Goal: Task Accomplishment & Management: Use online tool/utility

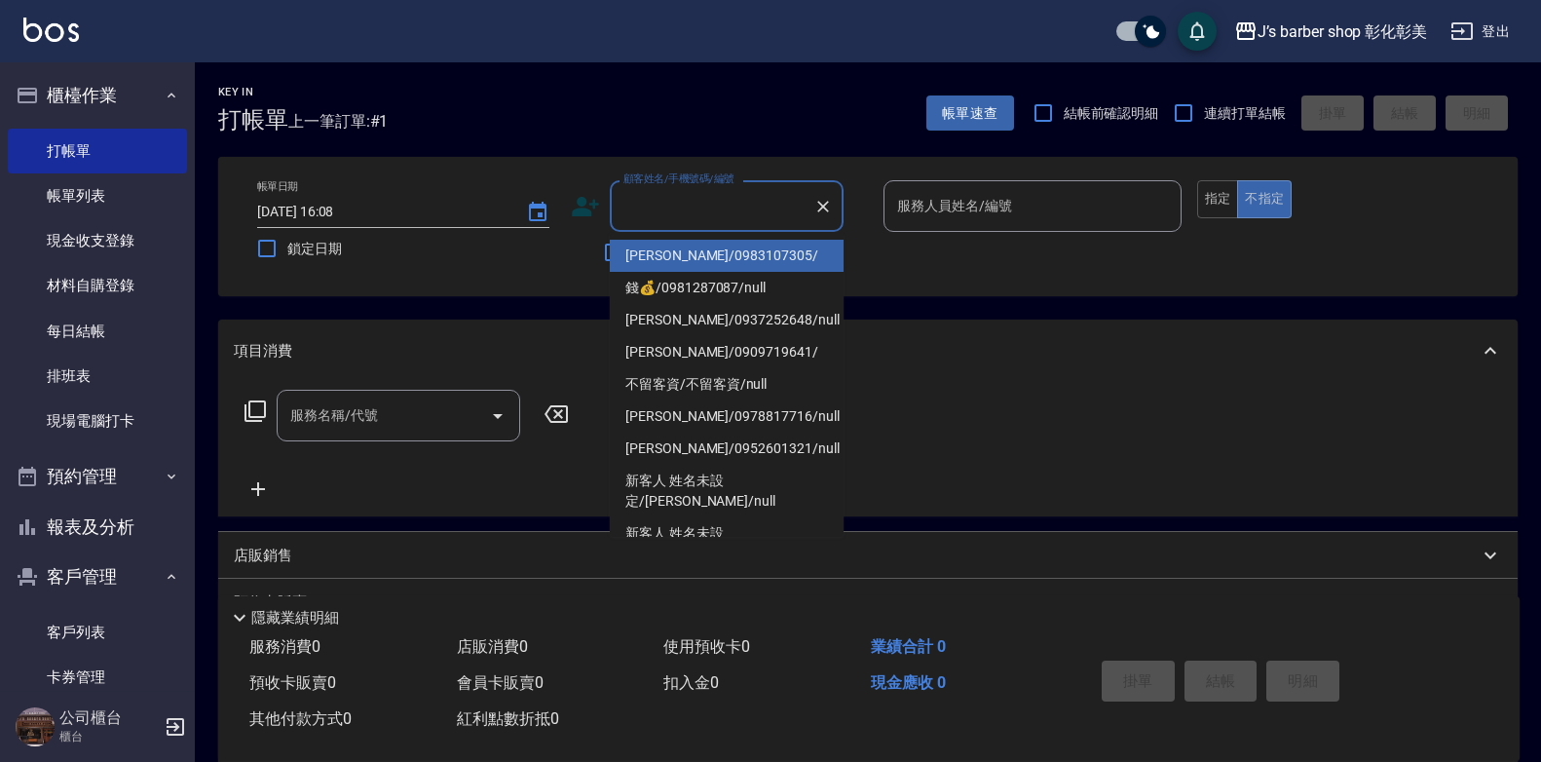
click at [715, 182] on label "顧客姓名/手機號碼/編號" at bounding box center [678, 178] width 111 height 15
click at [715, 189] on input "顧客姓名/手機號碼/編號" at bounding box center [711, 206] width 187 height 34
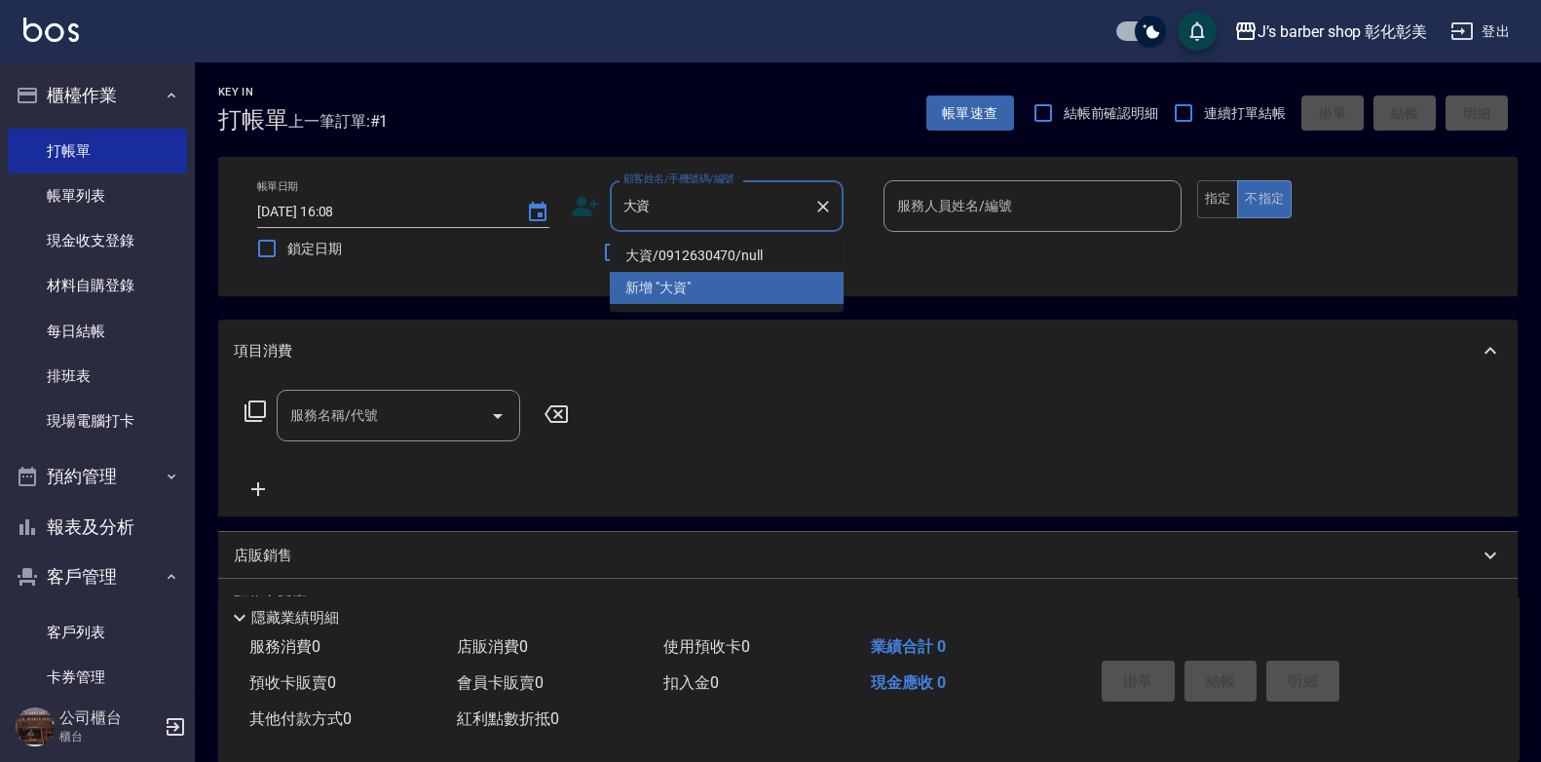
click at [726, 252] on li "大資/0912630470/null" at bounding box center [727, 256] width 234 height 32
type input "大資/0912630470/null"
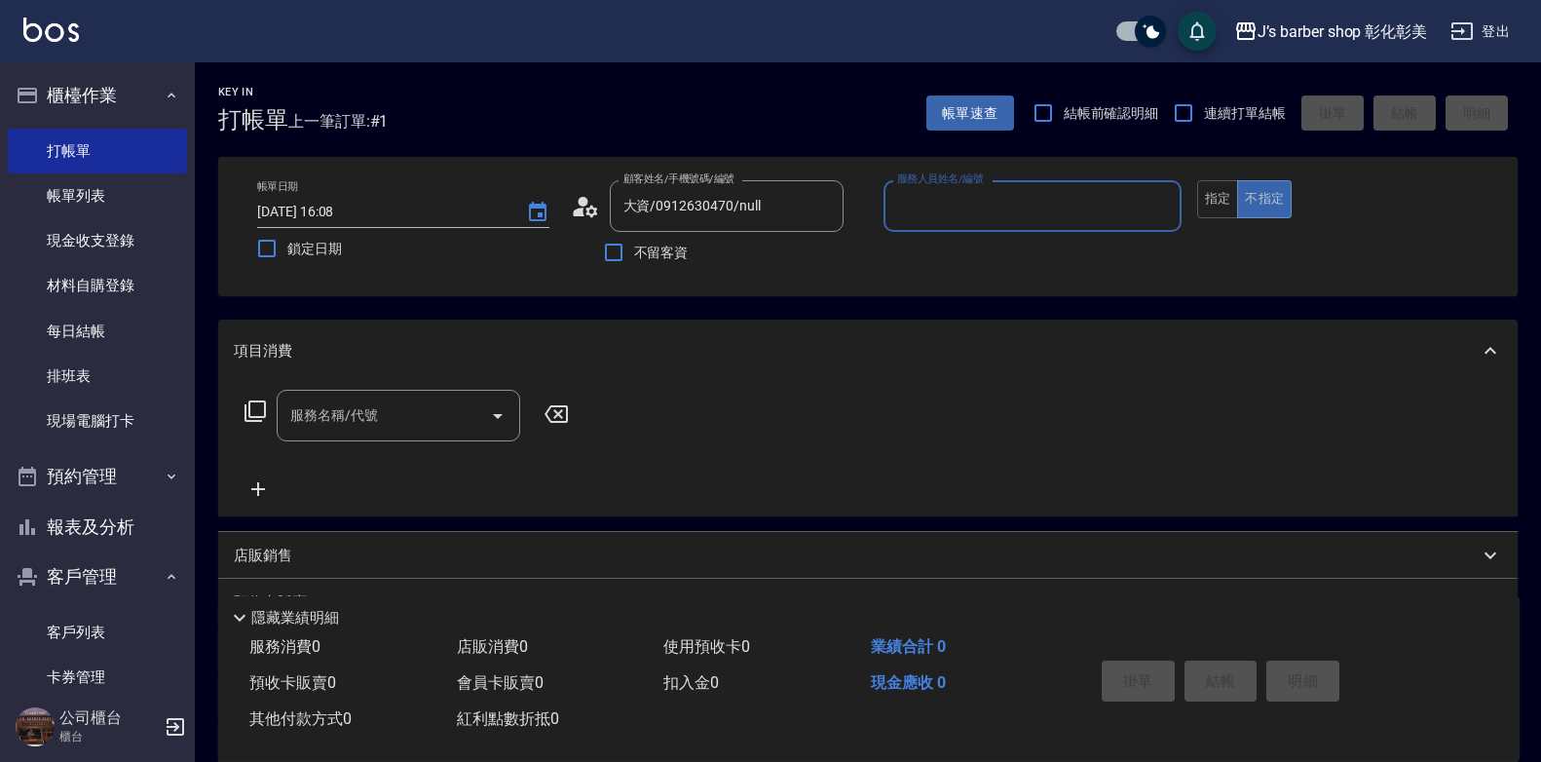
type input "LUNA(無代號)"
click at [1209, 186] on button "指定" at bounding box center [1218, 199] width 42 height 38
click at [392, 409] on input "服務名稱/代號" at bounding box center [383, 415] width 197 height 34
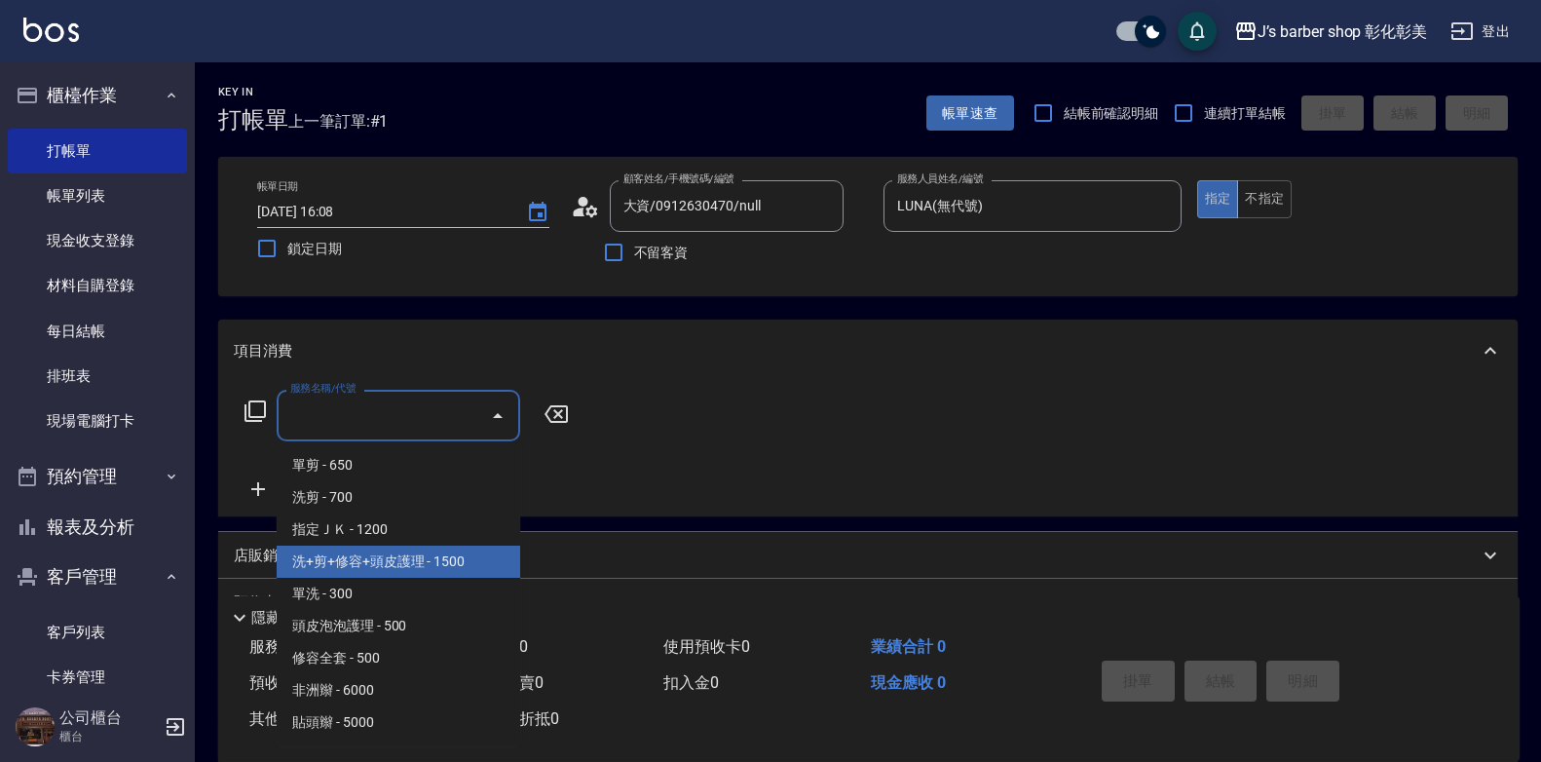
click at [424, 557] on span "洗+剪+修容+頭皮護理 - 1500" at bounding box center [398, 561] width 243 height 32
type input "洗+剪+修容+頭皮護理(103)"
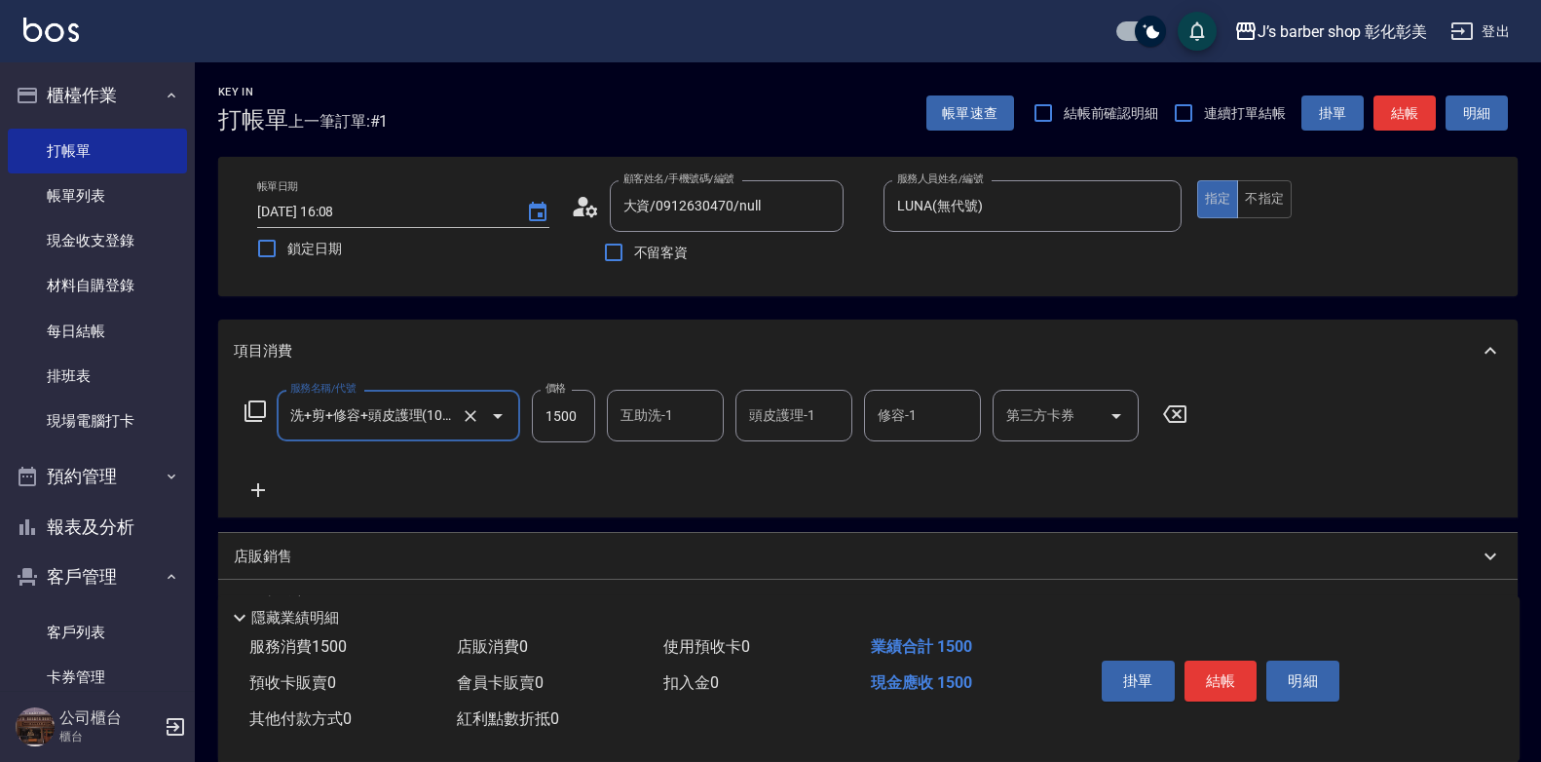
click at [581, 425] on input "1500" at bounding box center [563, 416] width 63 height 53
type input "1600"
click at [638, 409] on div "互助洗-1 互助洗-1" at bounding box center [665, 416] width 117 height 52
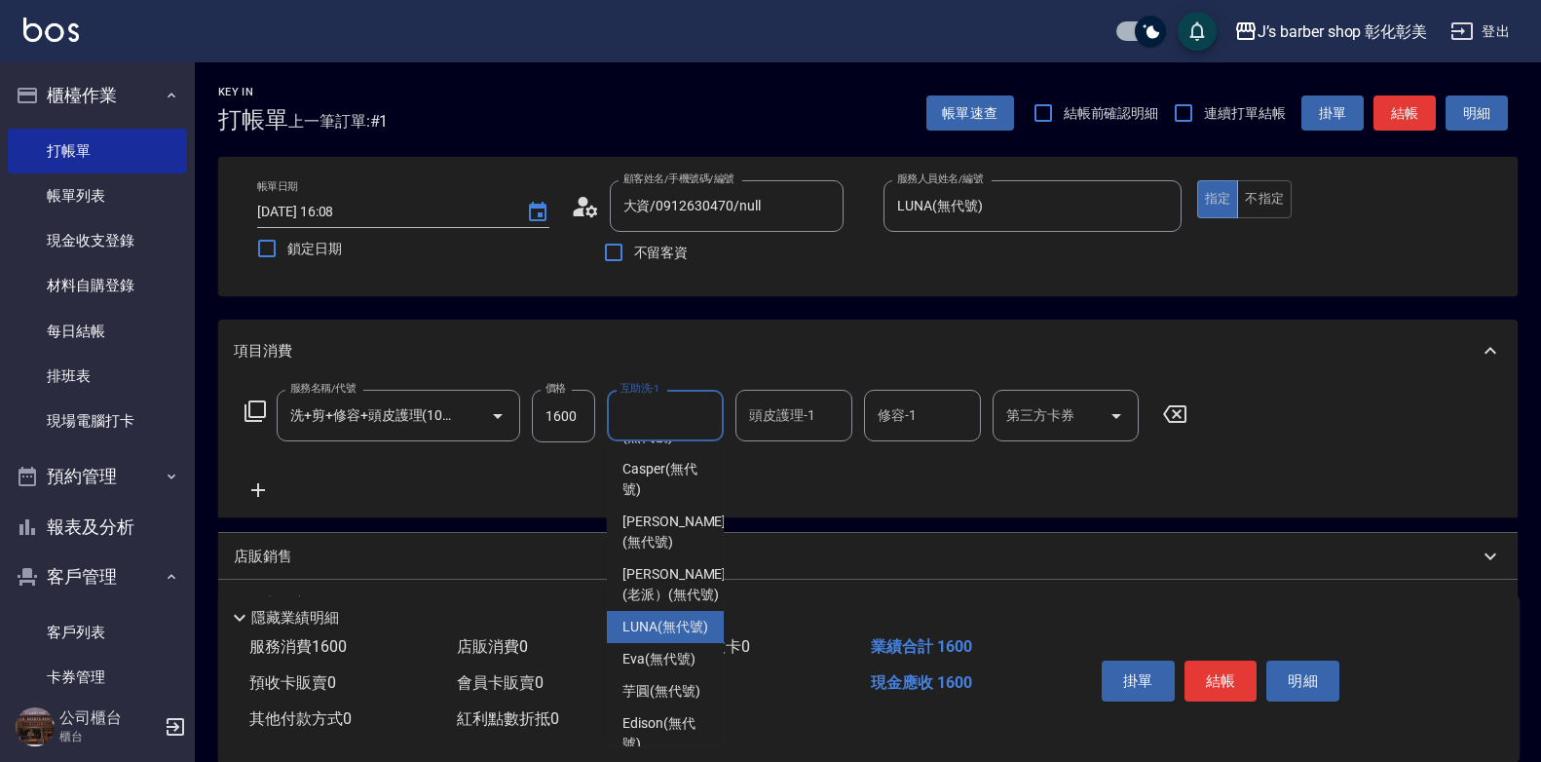
scroll to position [195, 0]
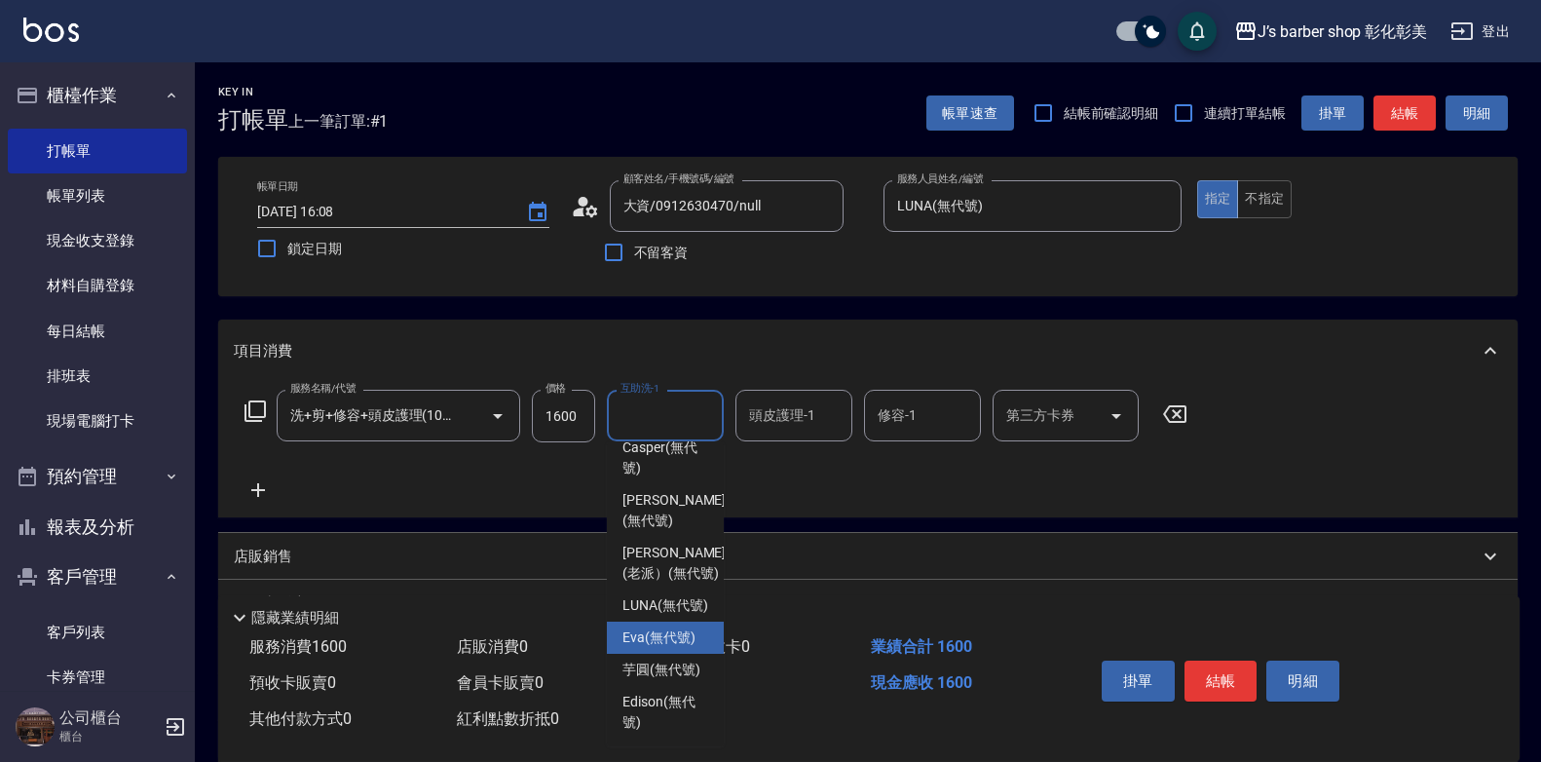
click at [671, 595] on span "LUNA (無代號)" at bounding box center [665, 605] width 86 height 20
type input "LUNA(無代號)"
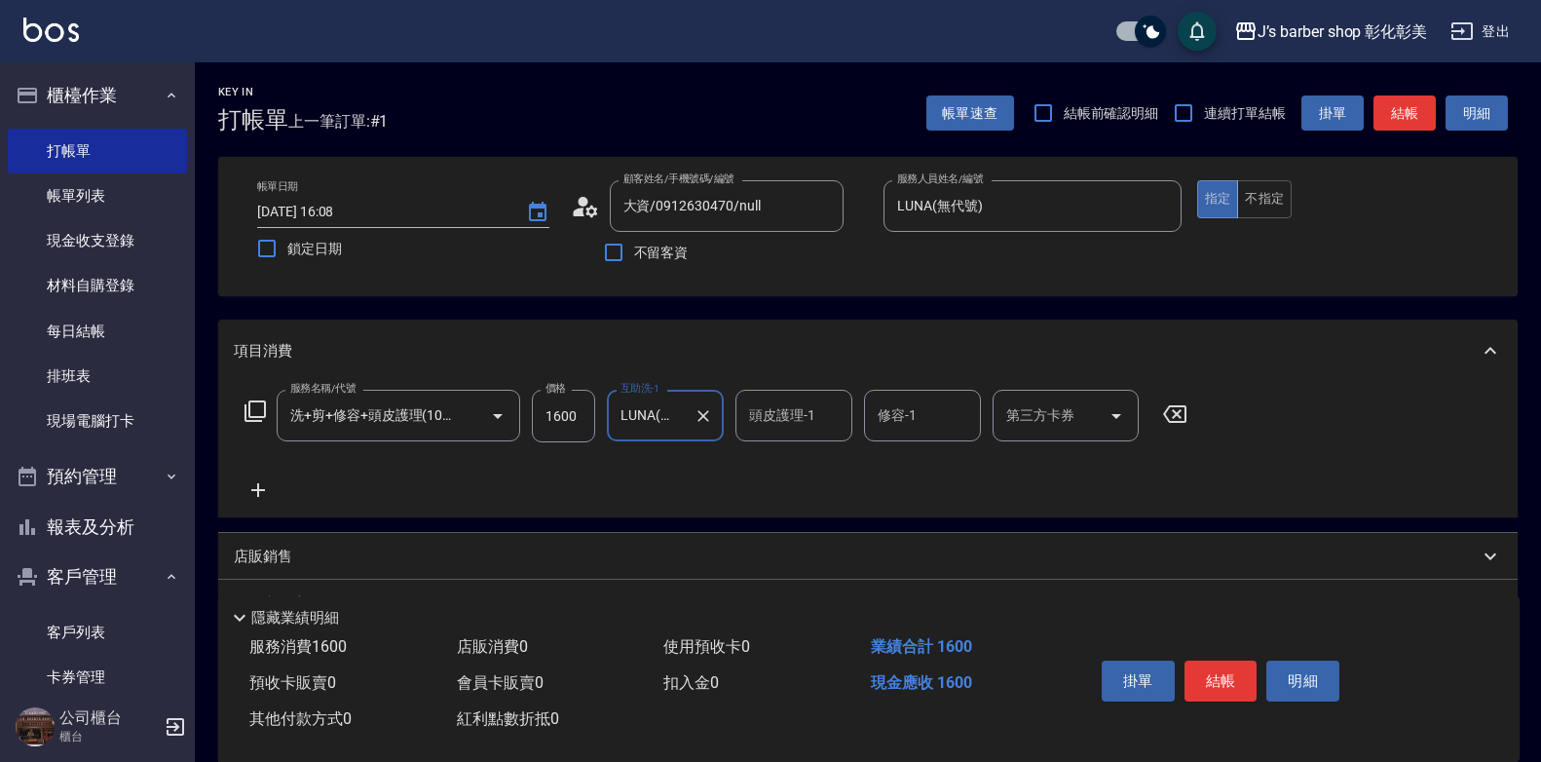
click at [800, 417] on div "頭皮護理-1 頭皮護理-1" at bounding box center [793, 416] width 117 height 52
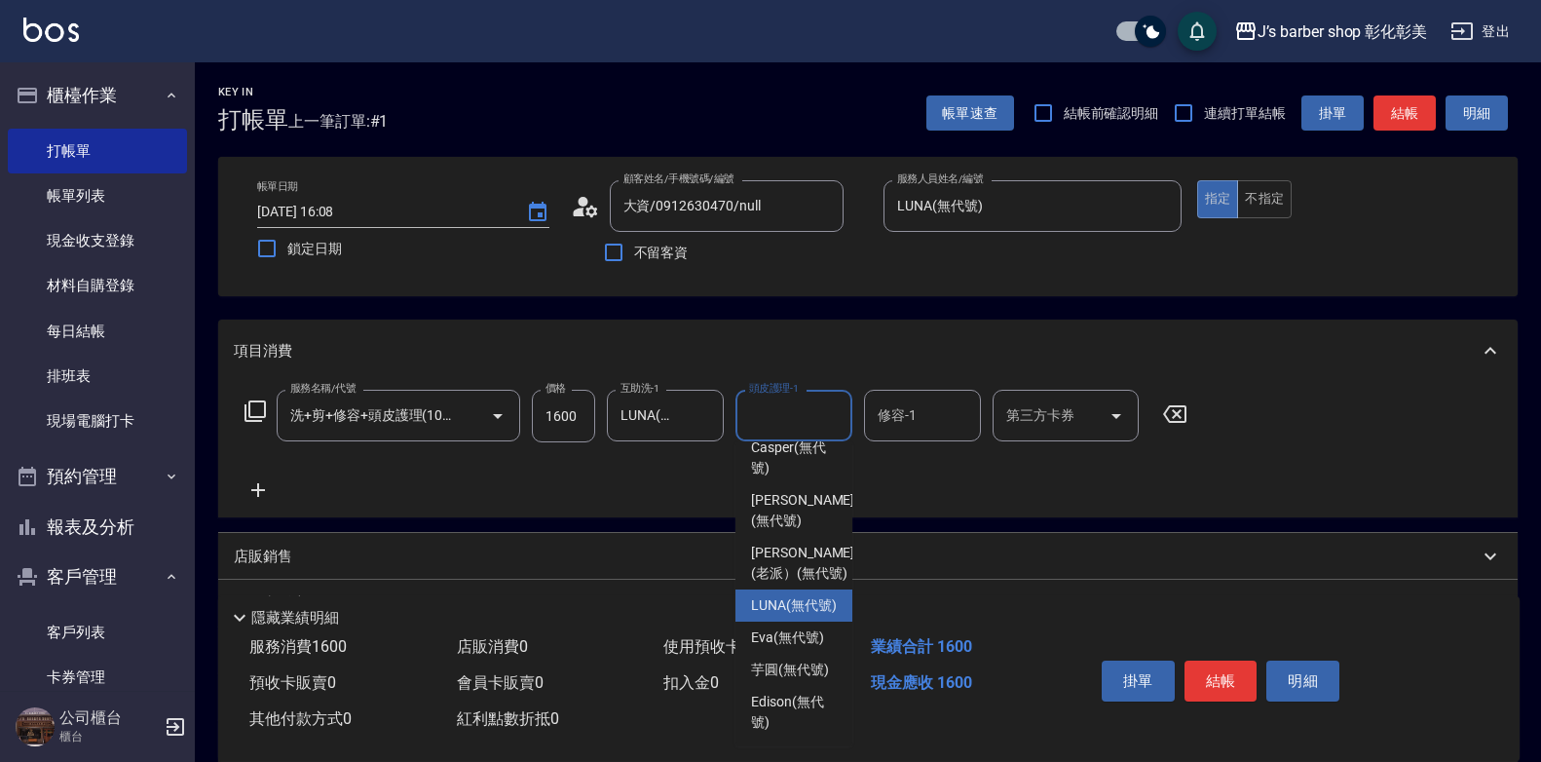
click at [802, 595] on span "LUNA (無代號)" at bounding box center [794, 605] width 86 height 20
type input "LUNA(無代號)"
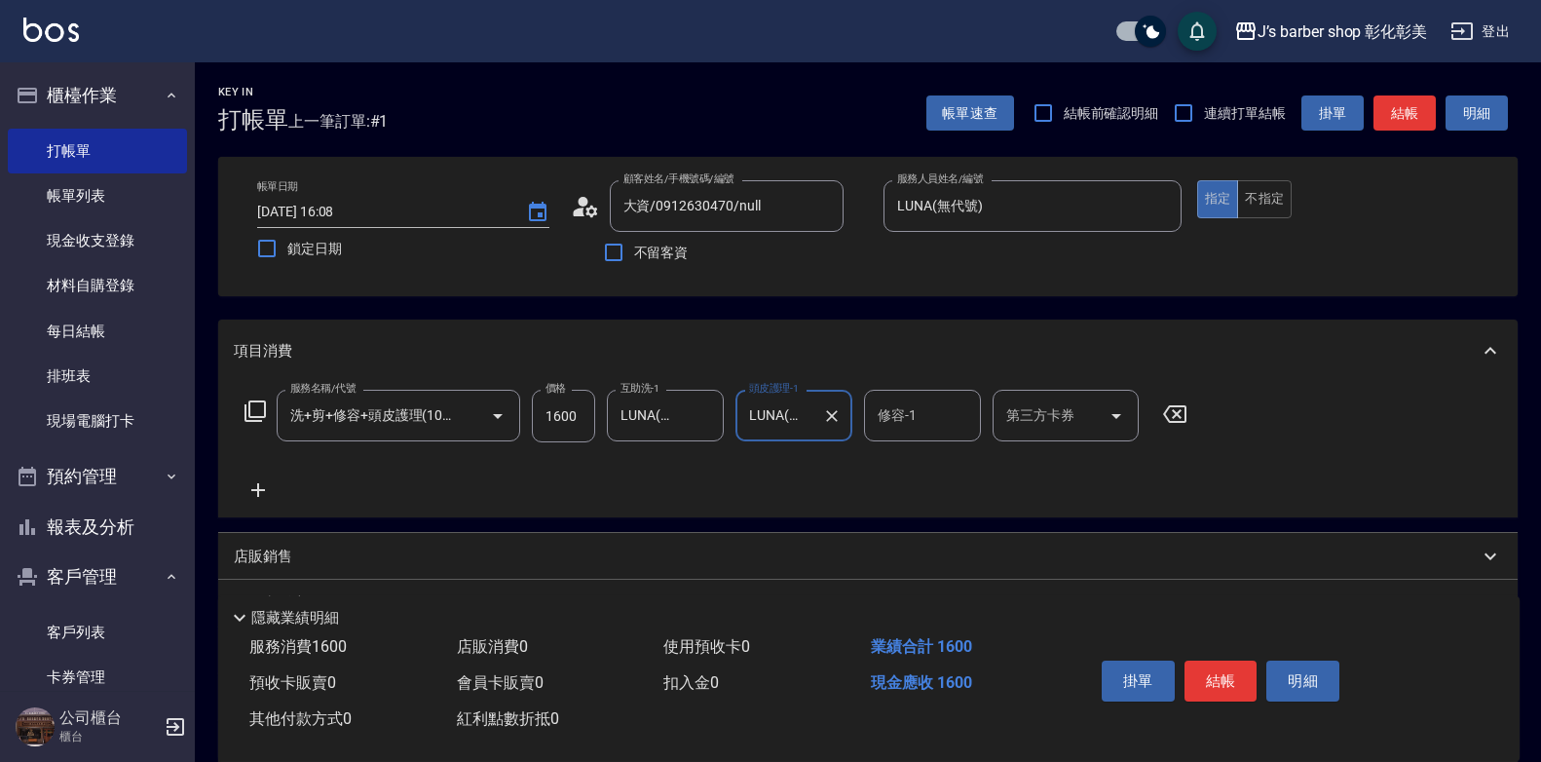
click at [934, 413] on input "修容-1" at bounding box center [922, 415] width 99 height 34
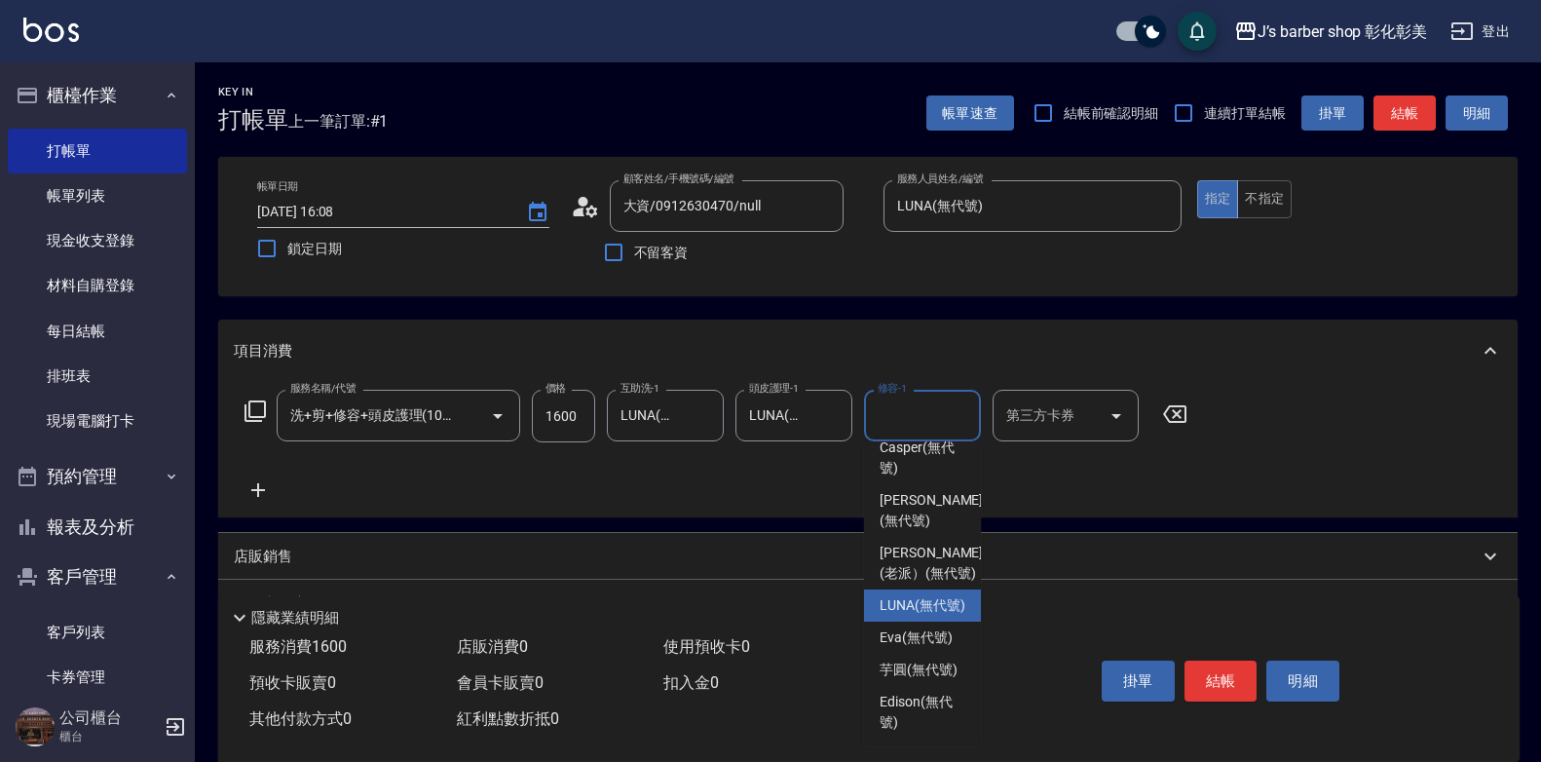
click at [935, 595] on span "LUNA (無代號)" at bounding box center [922, 605] width 86 height 20
type input "LUNA(無代號)"
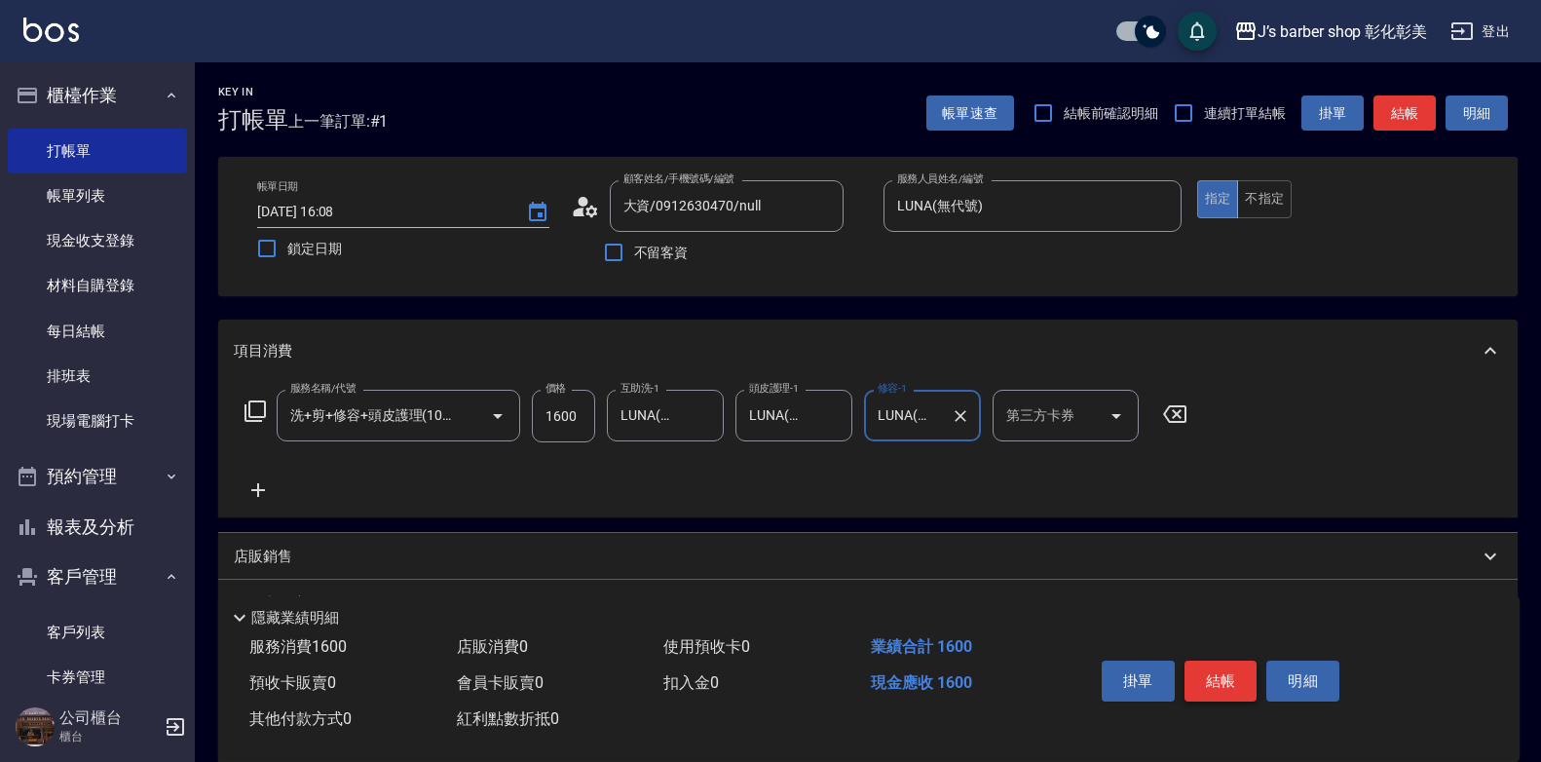
click at [1221, 668] on button "結帳" at bounding box center [1220, 680] width 73 height 41
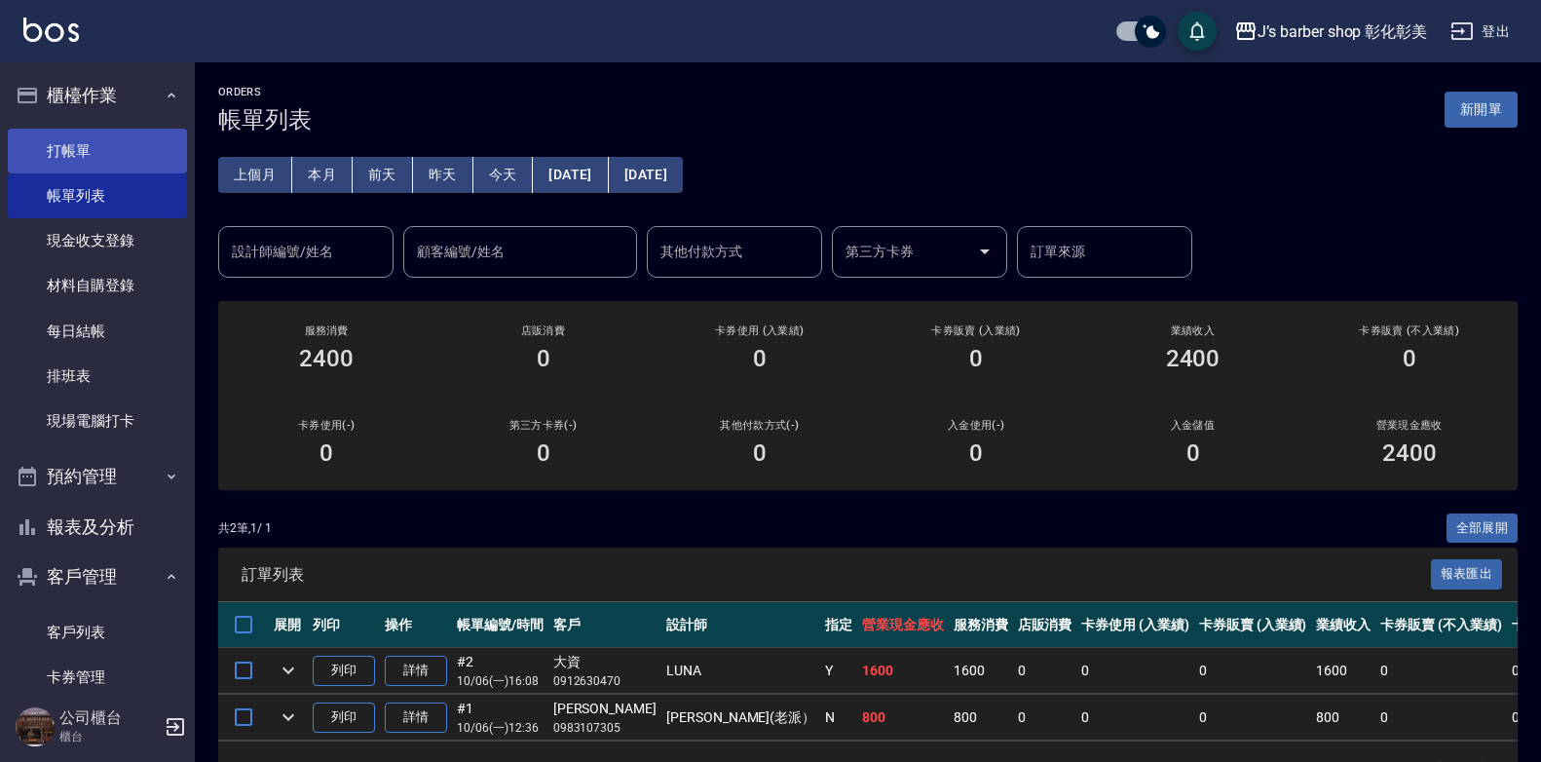
click at [88, 145] on link "打帳單" at bounding box center [97, 151] width 179 height 45
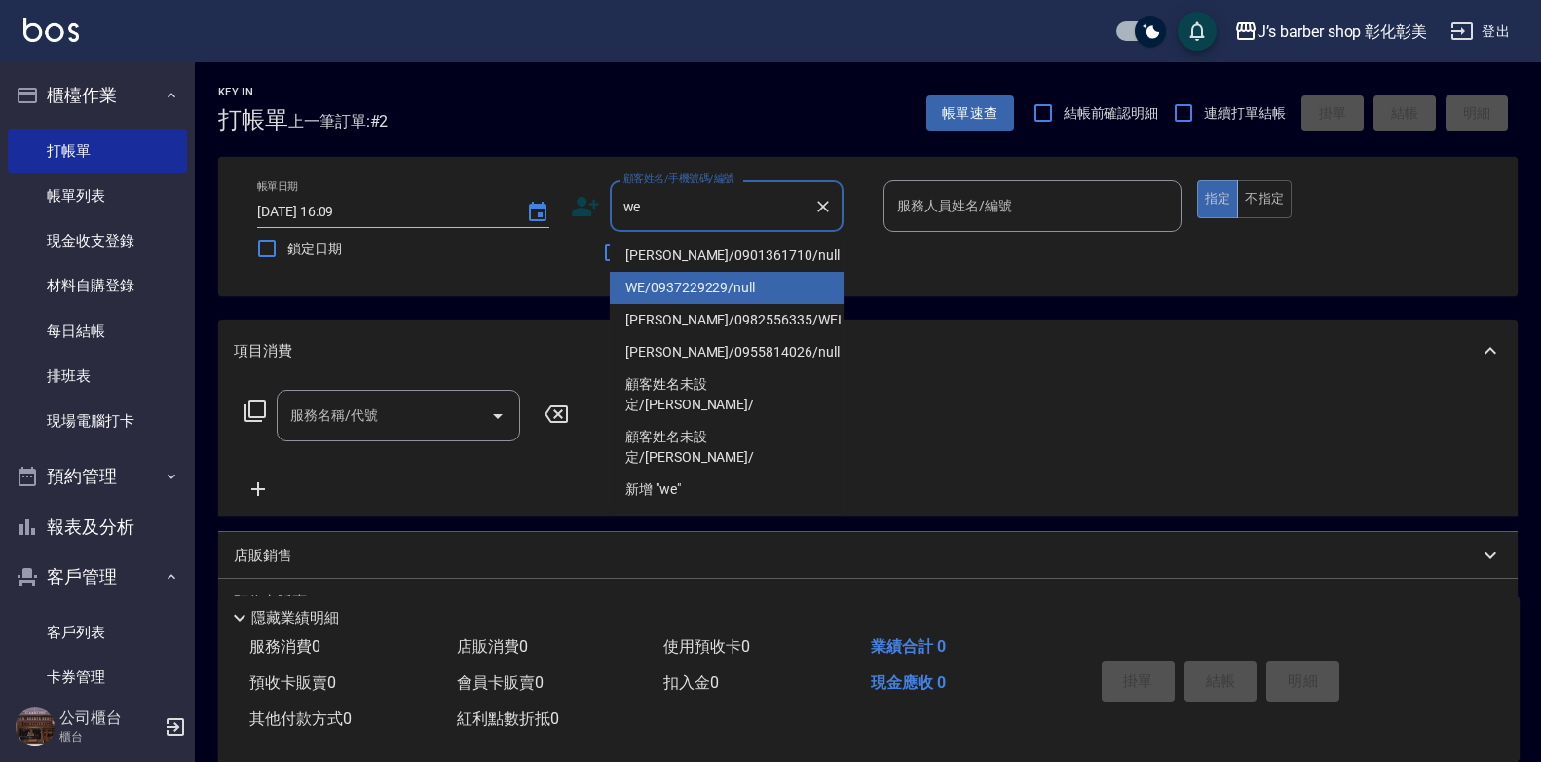
click at [759, 289] on li "WE/0937229229/null" at bounding box center [727, 288] width 234 height 32
type input "WE/0937229229/null"
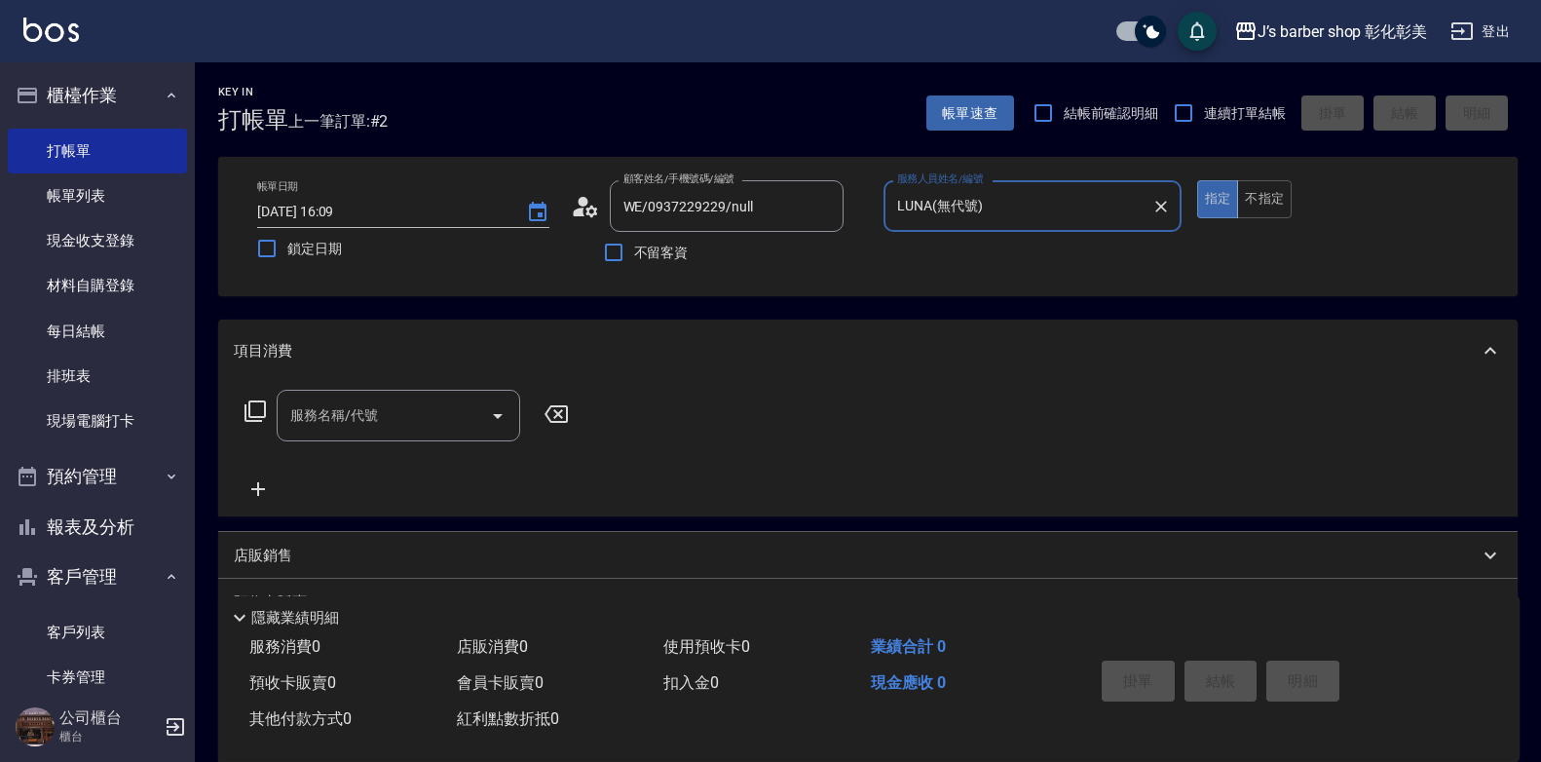
type input "LUNA(無代號)"
click at [447, 421] on input "服務名稱/代號" at bounding box center [383, 415] width 197 height 34
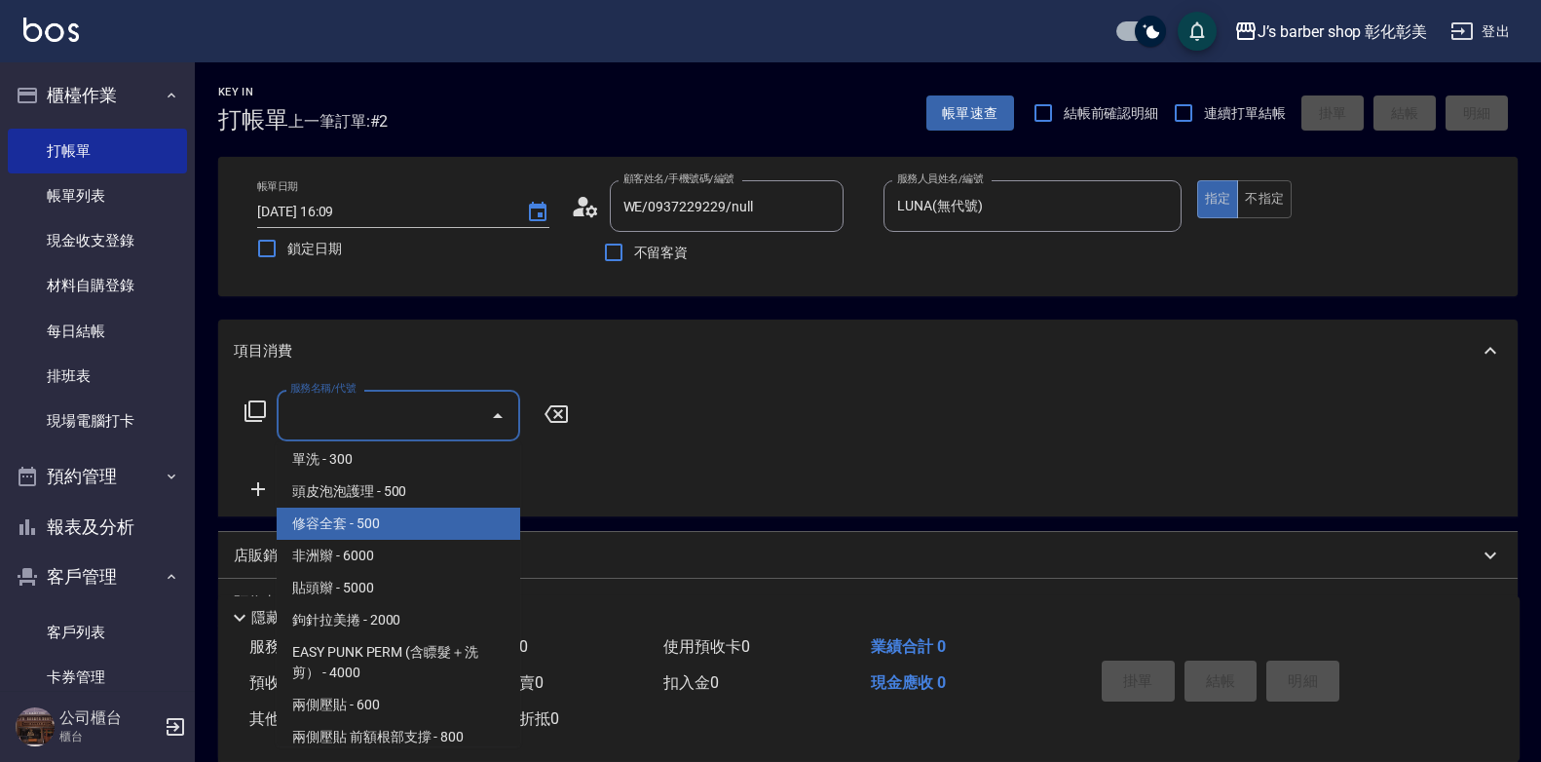
scroll to position [552, 0]
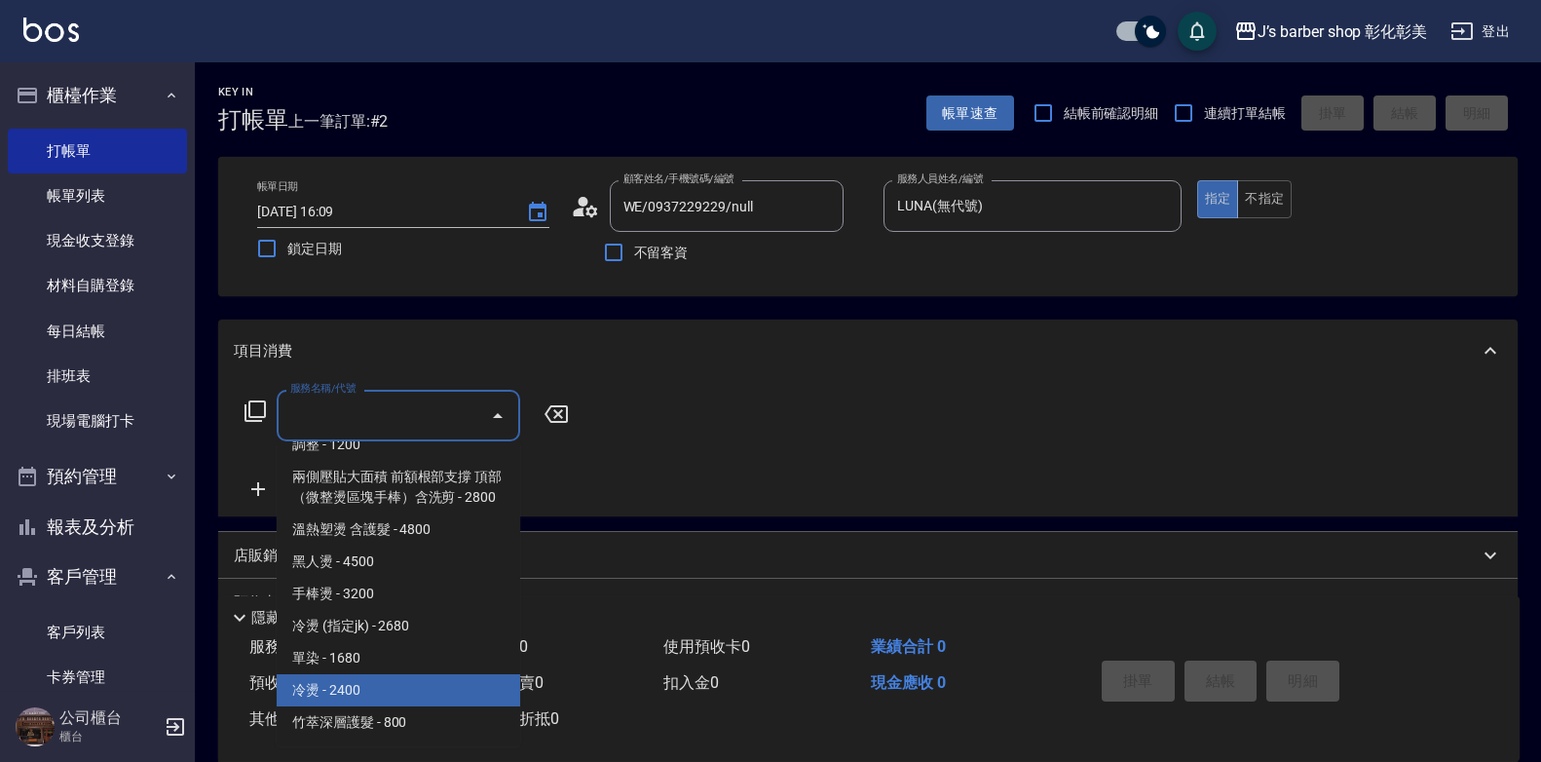
click at [374, 691] on span "冷燙 - 2400" at bounding box center [398, 690] width 243 height 32
type input "冷燙(LP)"
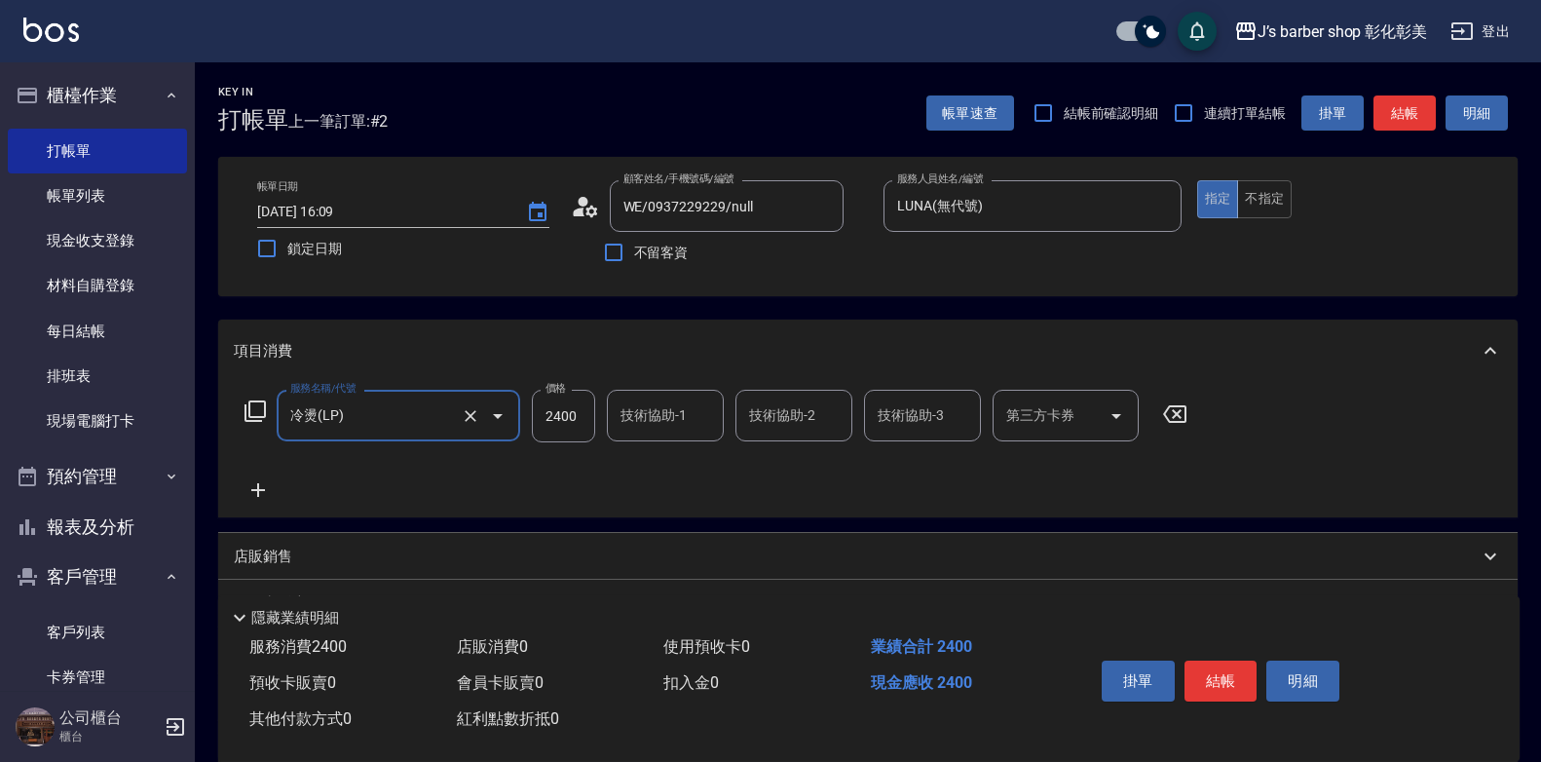
click at [558, 411] on input "2400" at bounding box center [563, 416] width 63 height 53
click at [708, 437] on div "技術協助-1" at bounding box center [665, 416] width 117 height 52
type input "2200"
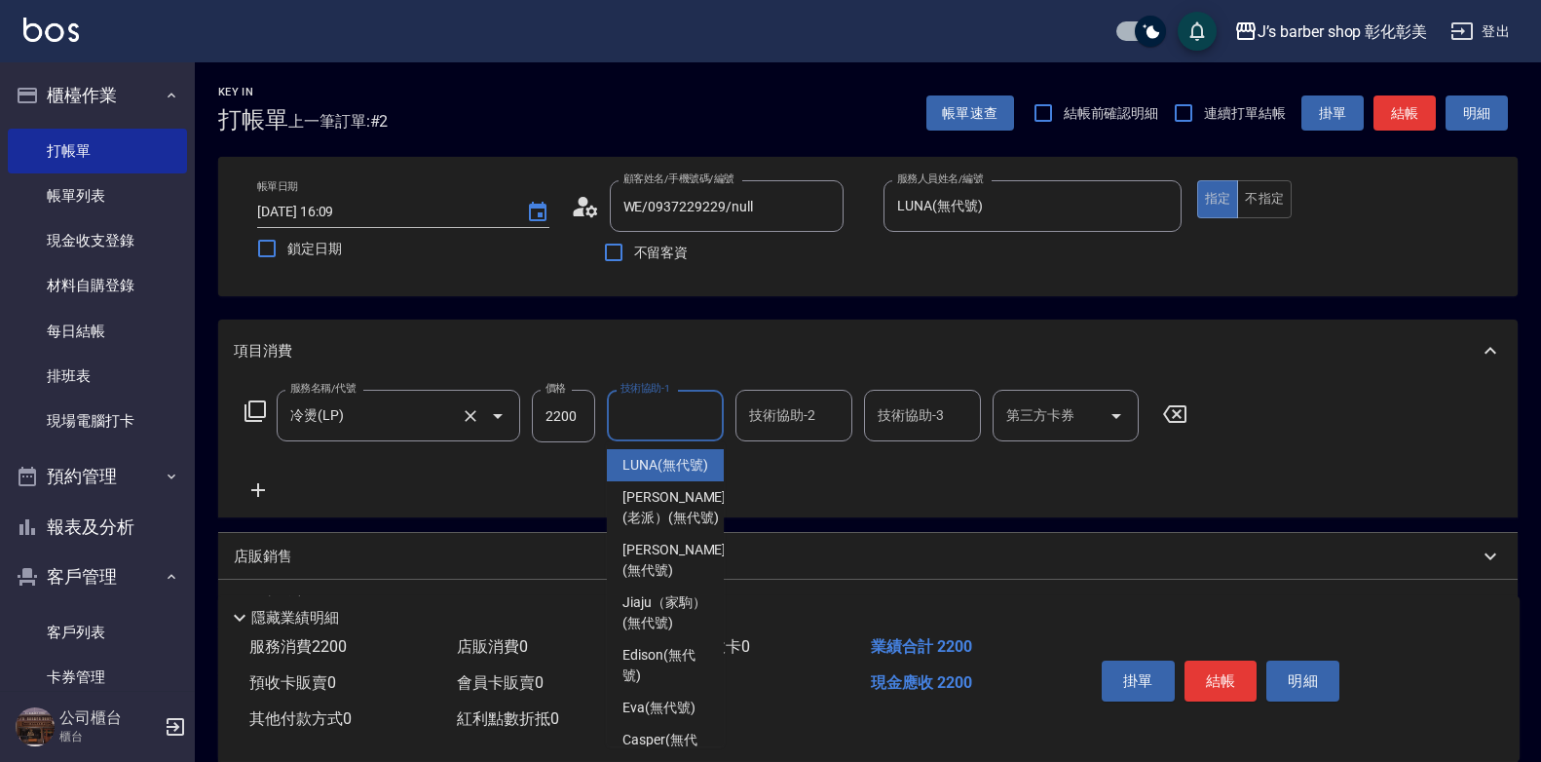
click at [451, 413] on input "冷燙(LP)" at bounding box center [370, 415] width 171 height 34
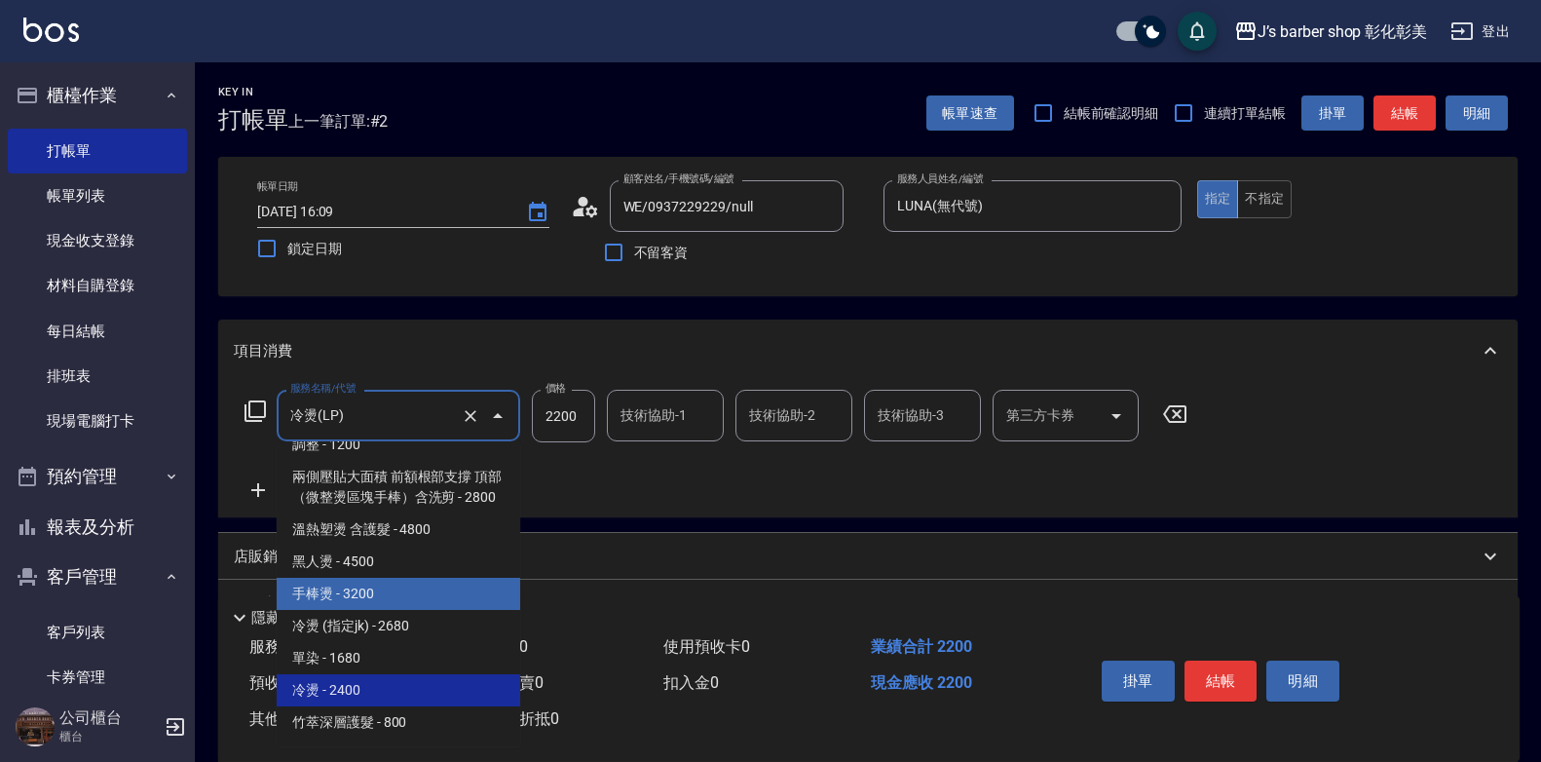
click at [373, 598] on span "手棒燙 - 3200" at bounding box center [398, 594] width 243 height 32
type input "手棒燙(HP1)"
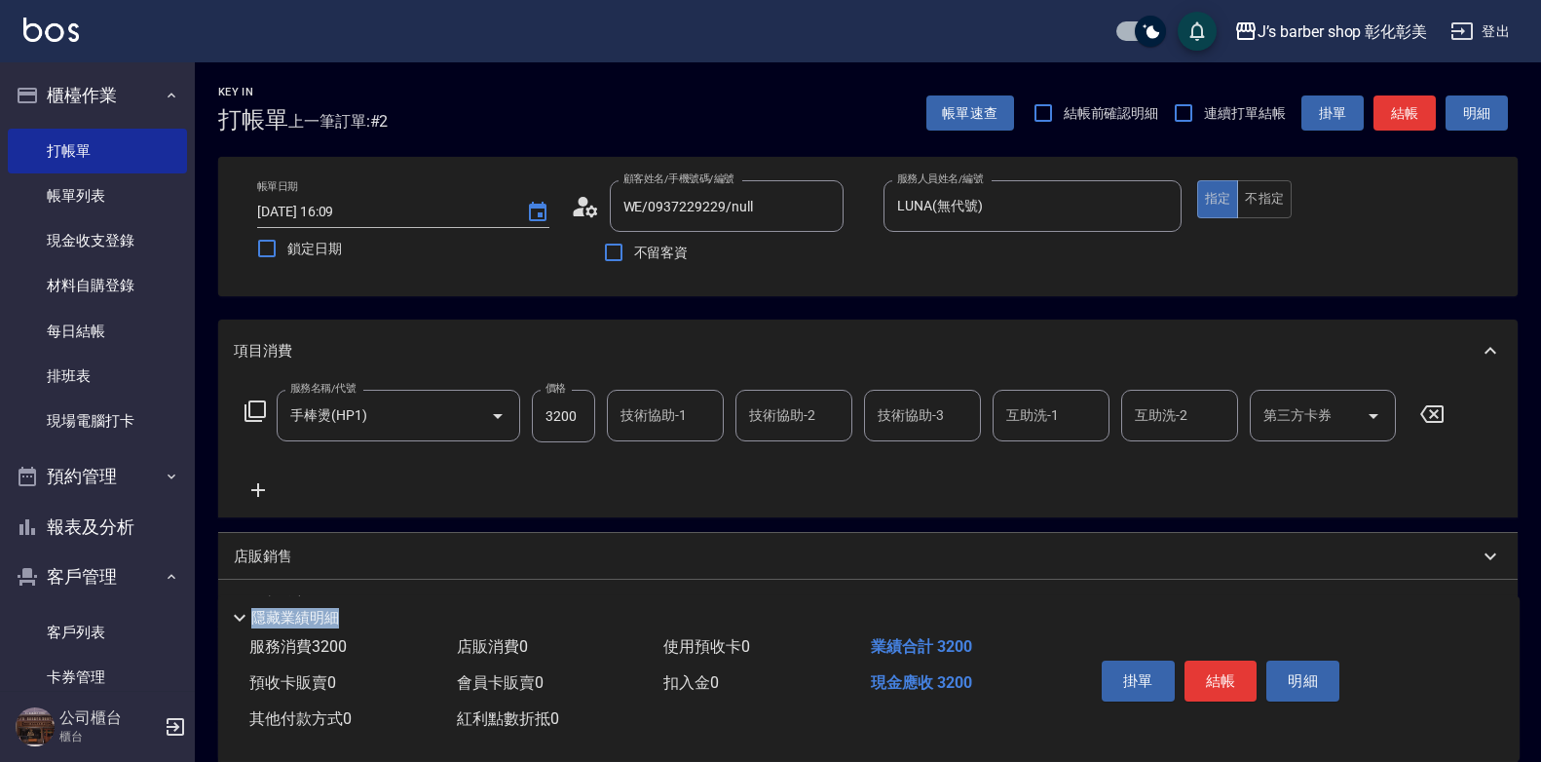
click at [568, 416] on input "3200" at bounding box center [563, 416] width 63 height 53
type input "2200"
click at [728, 426] on form "技術協助-1 技術協助-1" at bounding box center [671, 416] width 129 height 52
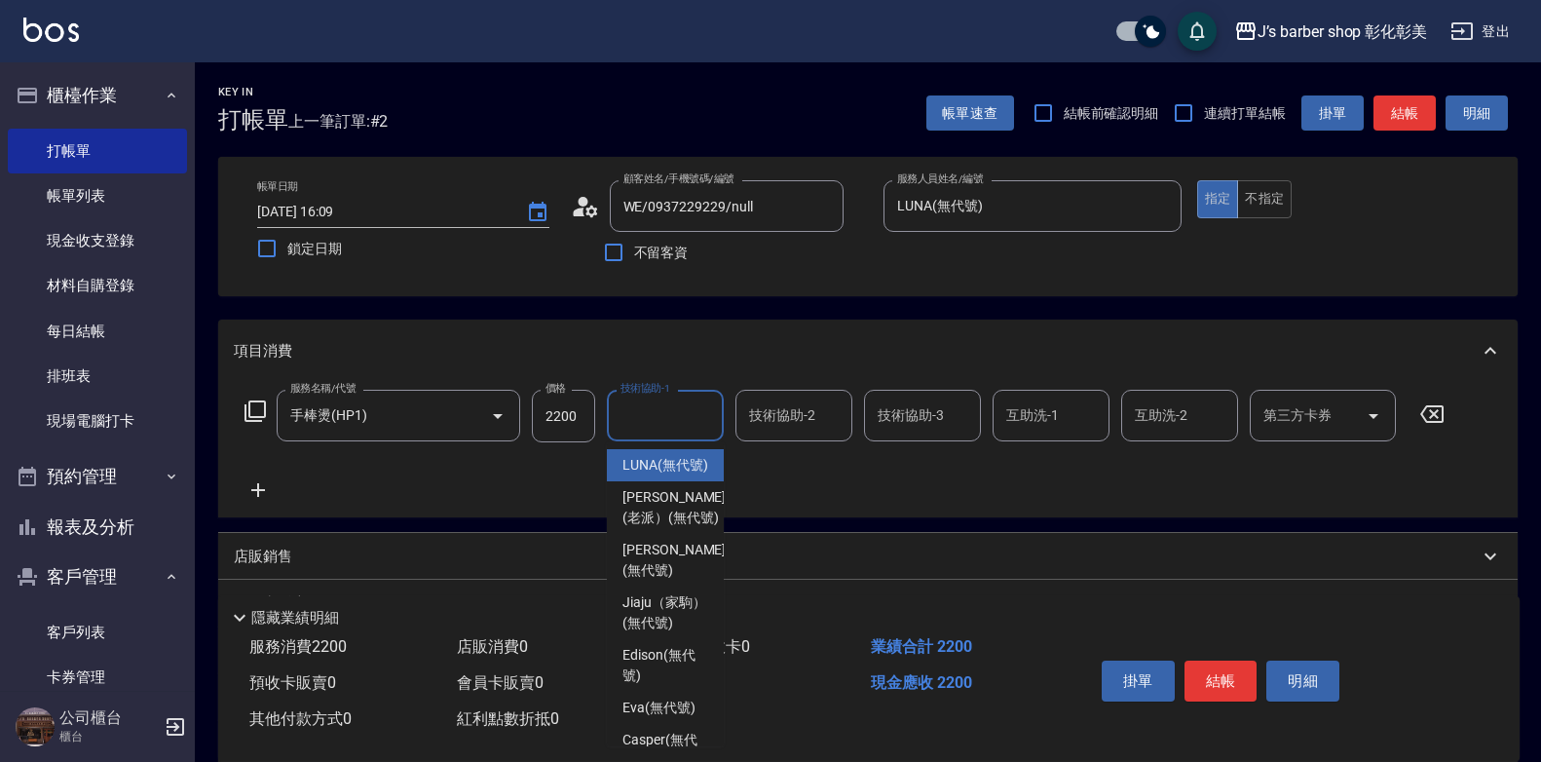
click at [680, 421] on input "技術協助-1" at bounding box center [665, 415] width 99 height 34
click at [359, 425] on input "手棒燙(HP1)" at bounding box center [370, 415] width 171 height 34
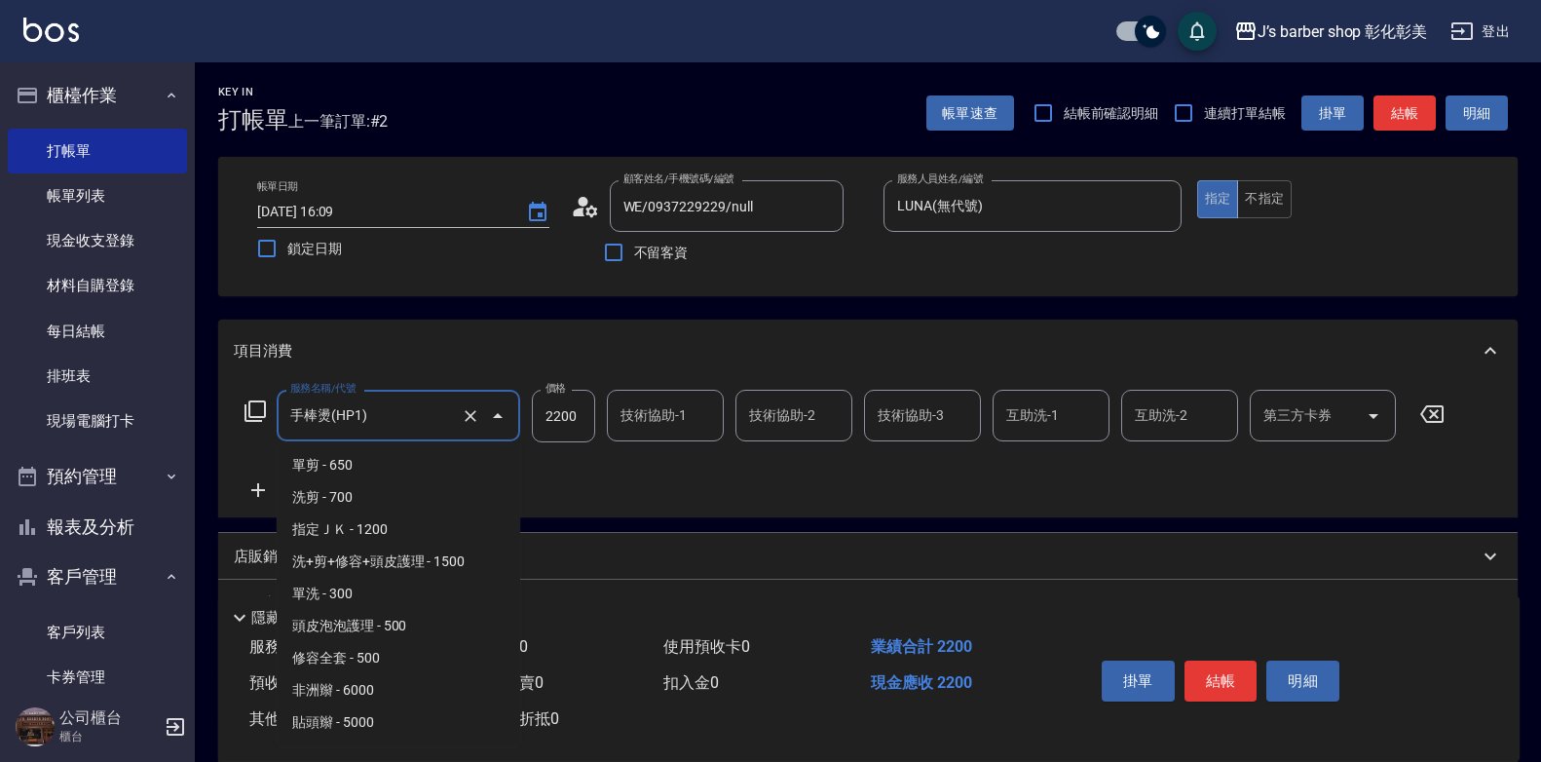
scroll to position [416, 0]
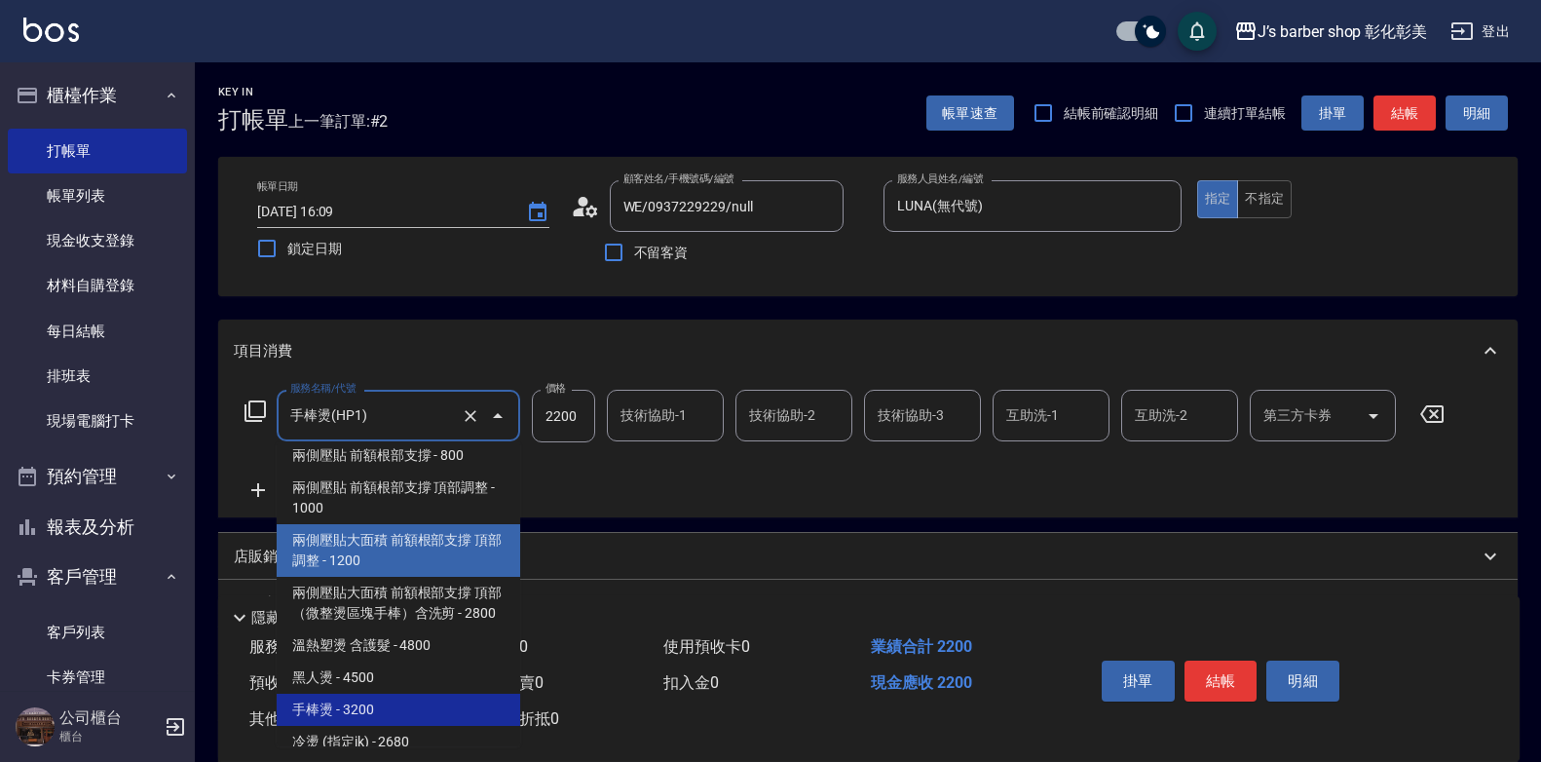
click at [441, 543] on span "兩側壓貼大面積 前額根部支撐 頂部調整 - 1200" at bounding box center [398, 550] width 243 height 53
type input "兩側壓貼大面積 前額根部支撐 頂部調整(Gp3)"
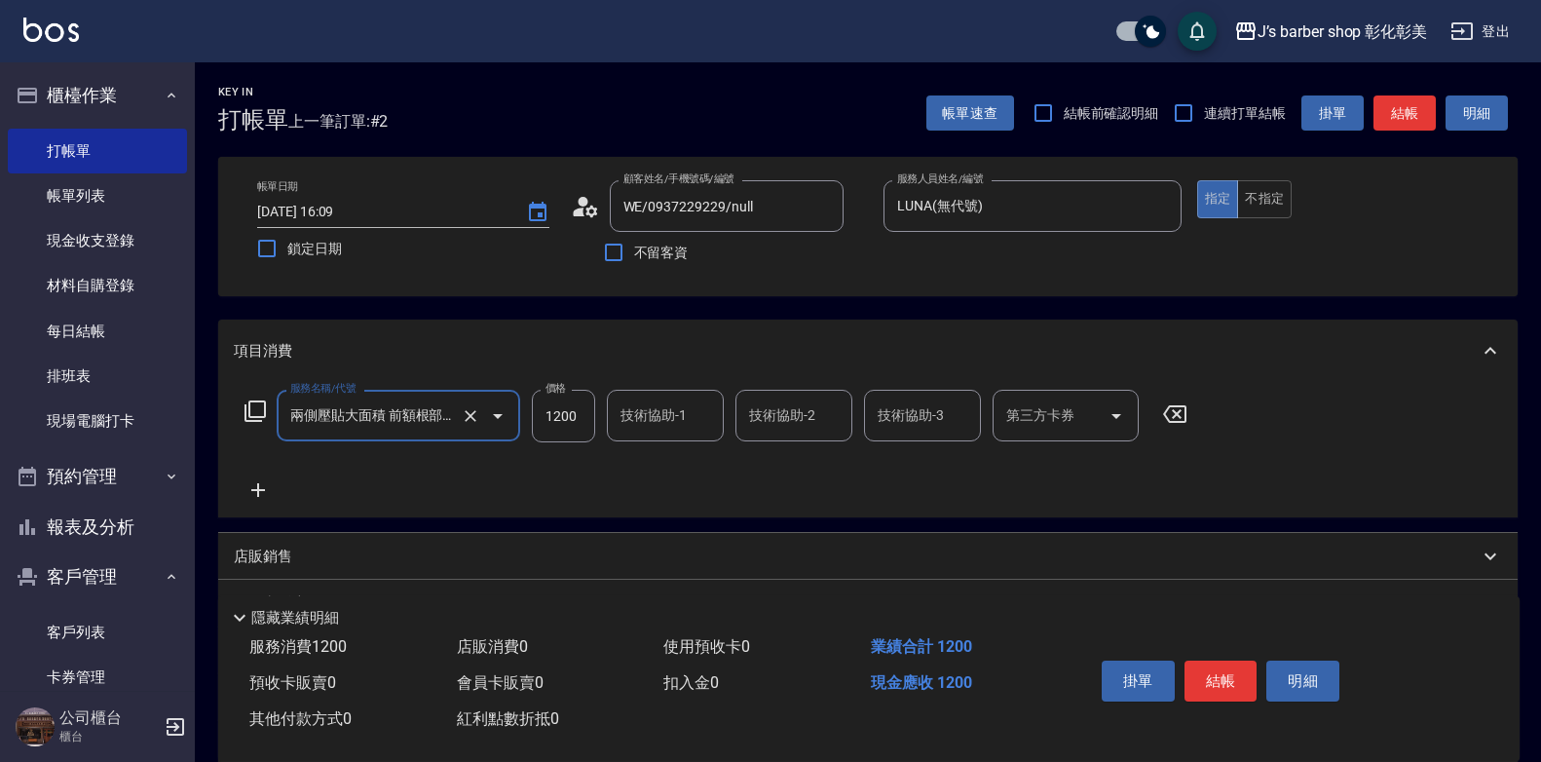
click at [573, 401] on input "1200" at bounding box center [563, 416] width 63 height 53
click at [610, 404] on div "技術協助-1" at bounding box center [665, 416] width 117 height 52
type input "2200"
click at [610, 404] on div "技術協助-1" at bounding box center [665, 416] width 117 height 52
click at [648, 423] on input "技術協助-1" at bounding box center [665, 415] width 99 height 34
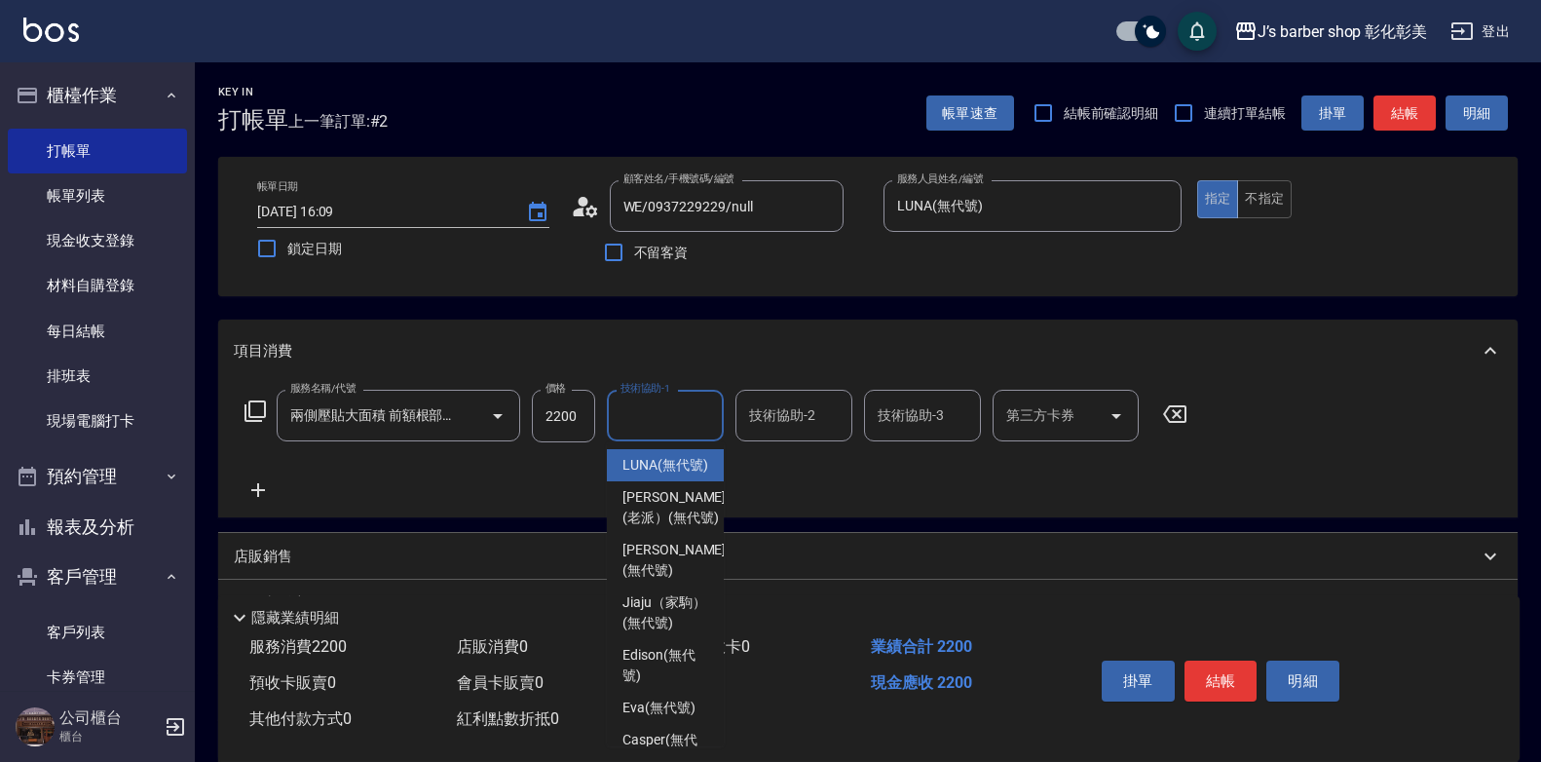
click at [656, 469] on span "LUNA (無代號)" at bounding box center [665, 465] width 86 height 20
type input "LUNA(無代號)"
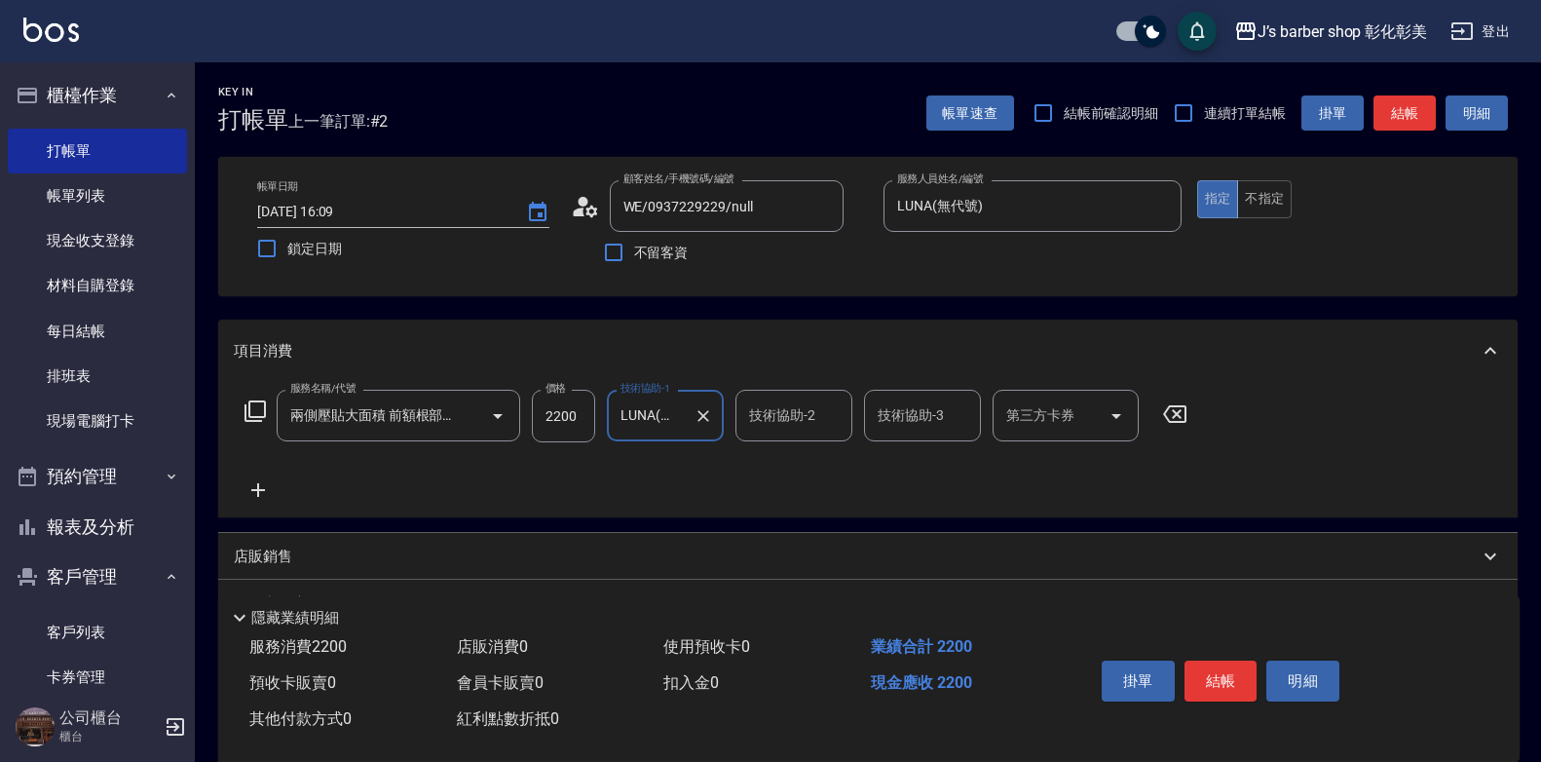
click at [786, 426] on input "技術協助-2" at bounding box center [793, 415] width 99 height 34
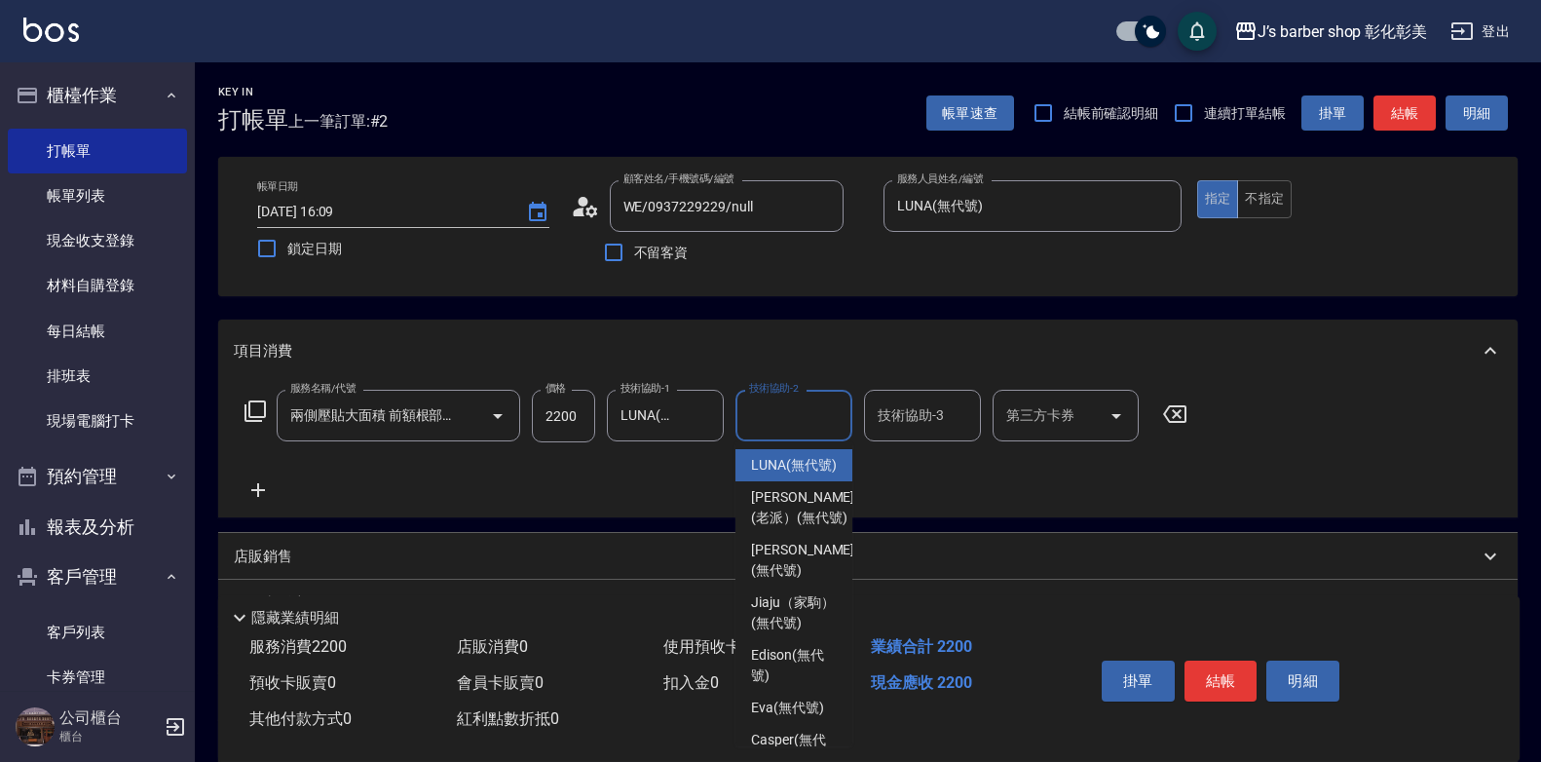
click at [816, 457] on span "LUNA (無代號)" at bounding box center [794, 465] width 86 height 20
type input "LUNA(無代號)"
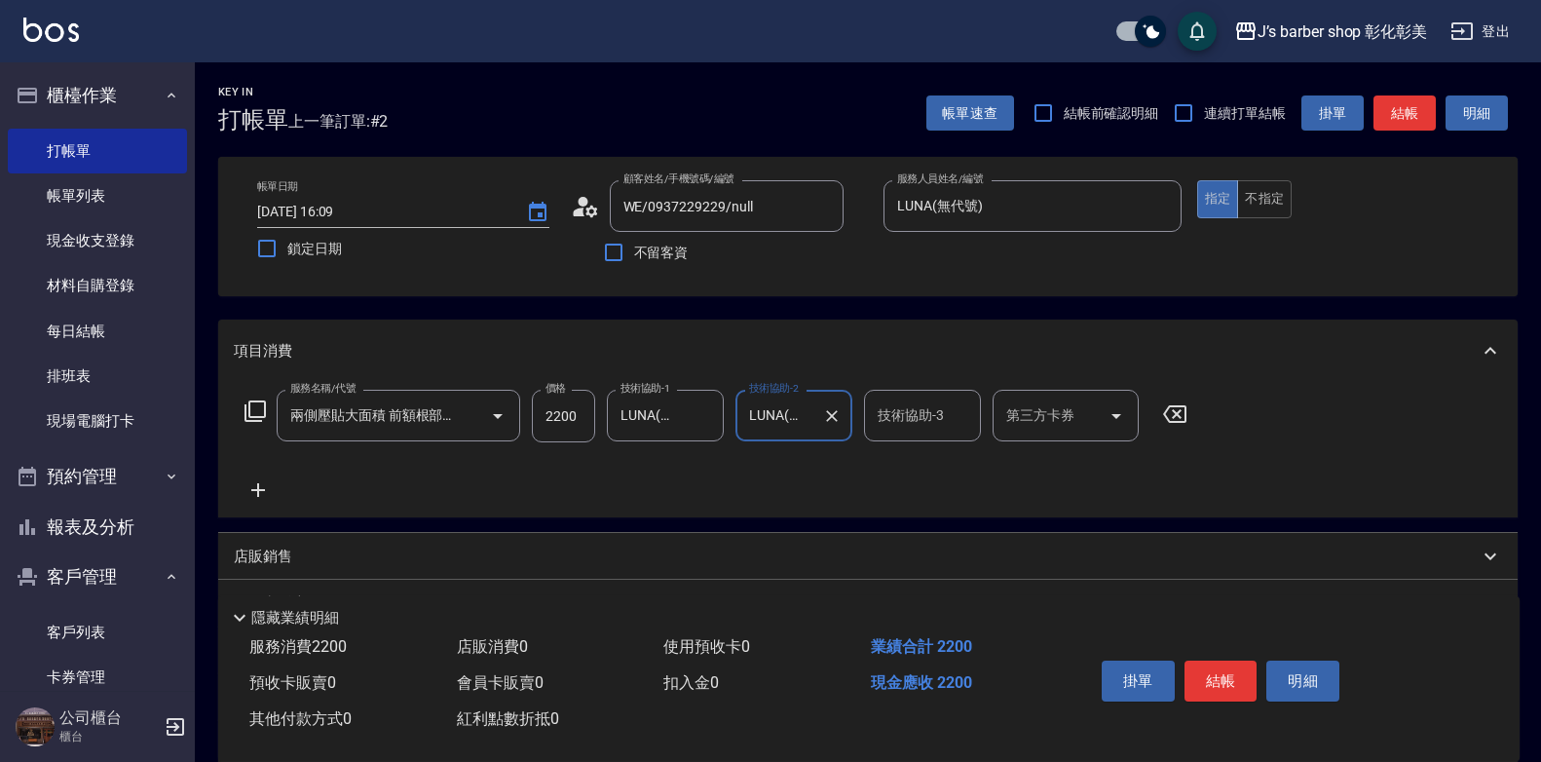
click at [935, 403] on div "技術協助-3 技術協助-3" at bounding box center [922, 416] width 117 height 52
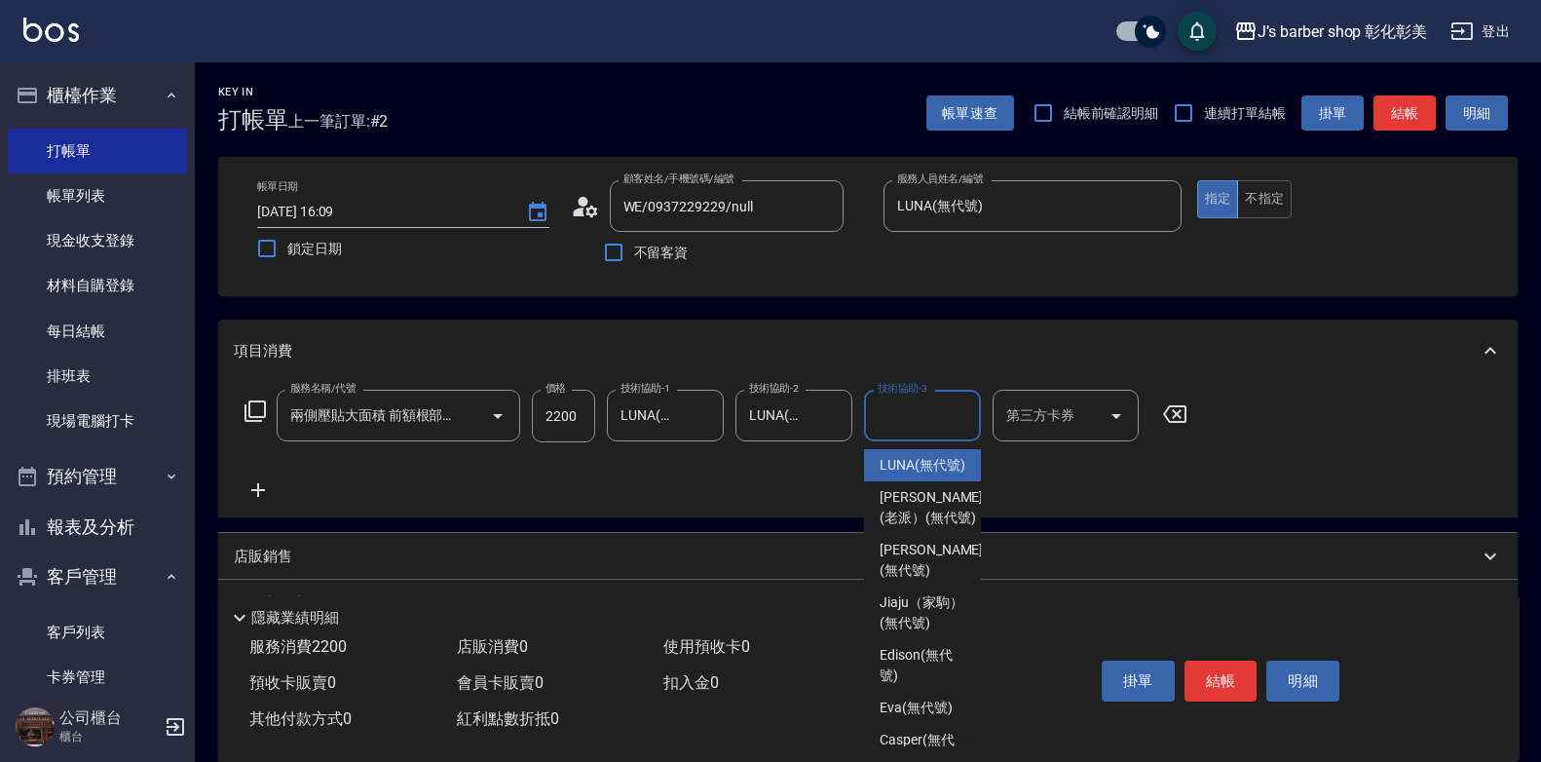
click at [902, 469] on span "LUNA (無代號)" at bounding box center [922, 465] width 86 height 20
type input "LUNA(無代號)"
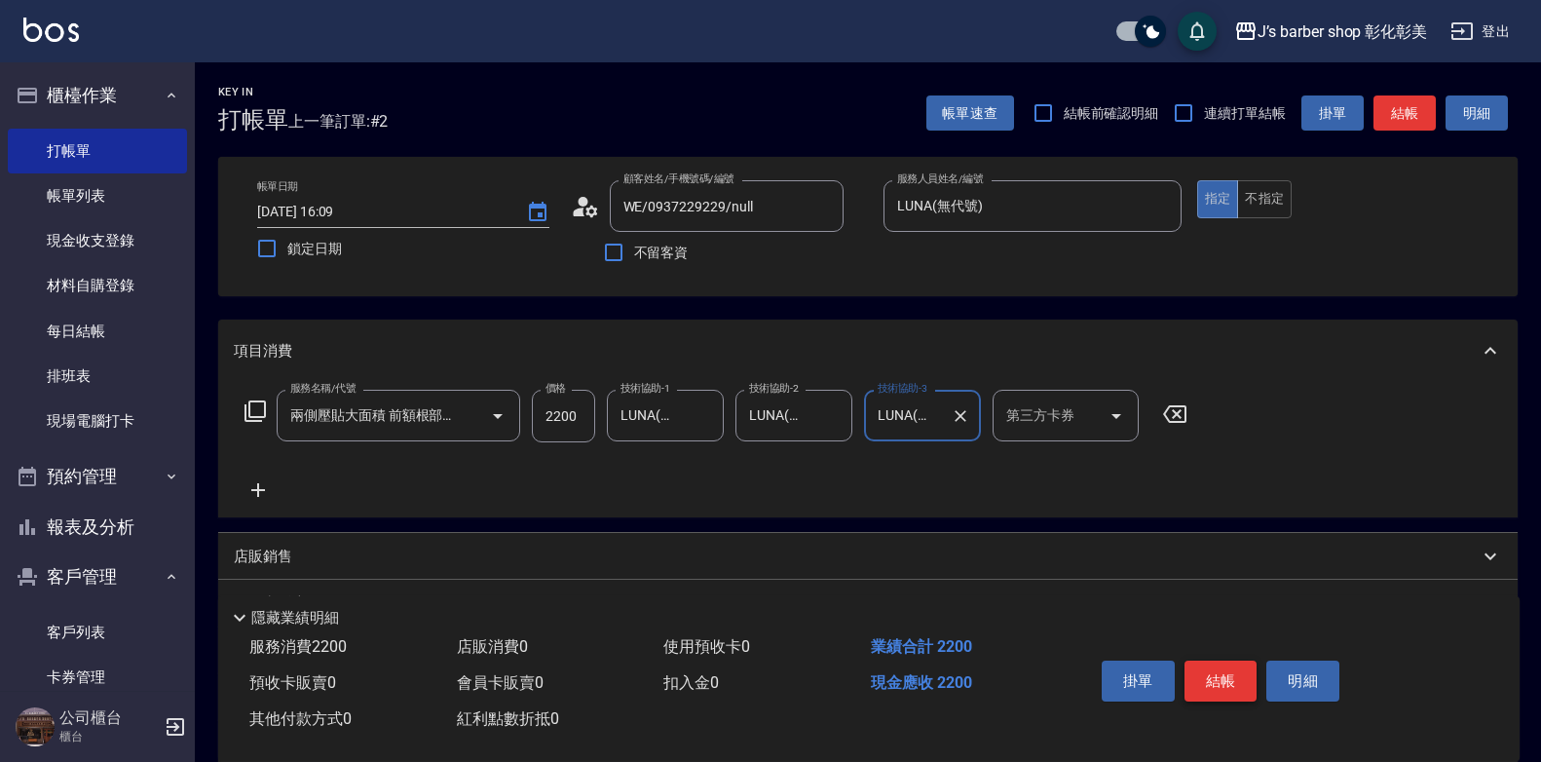
click at [1229, 660] on button "結帳" at bounding box center [1220, 680] width 73 height 41
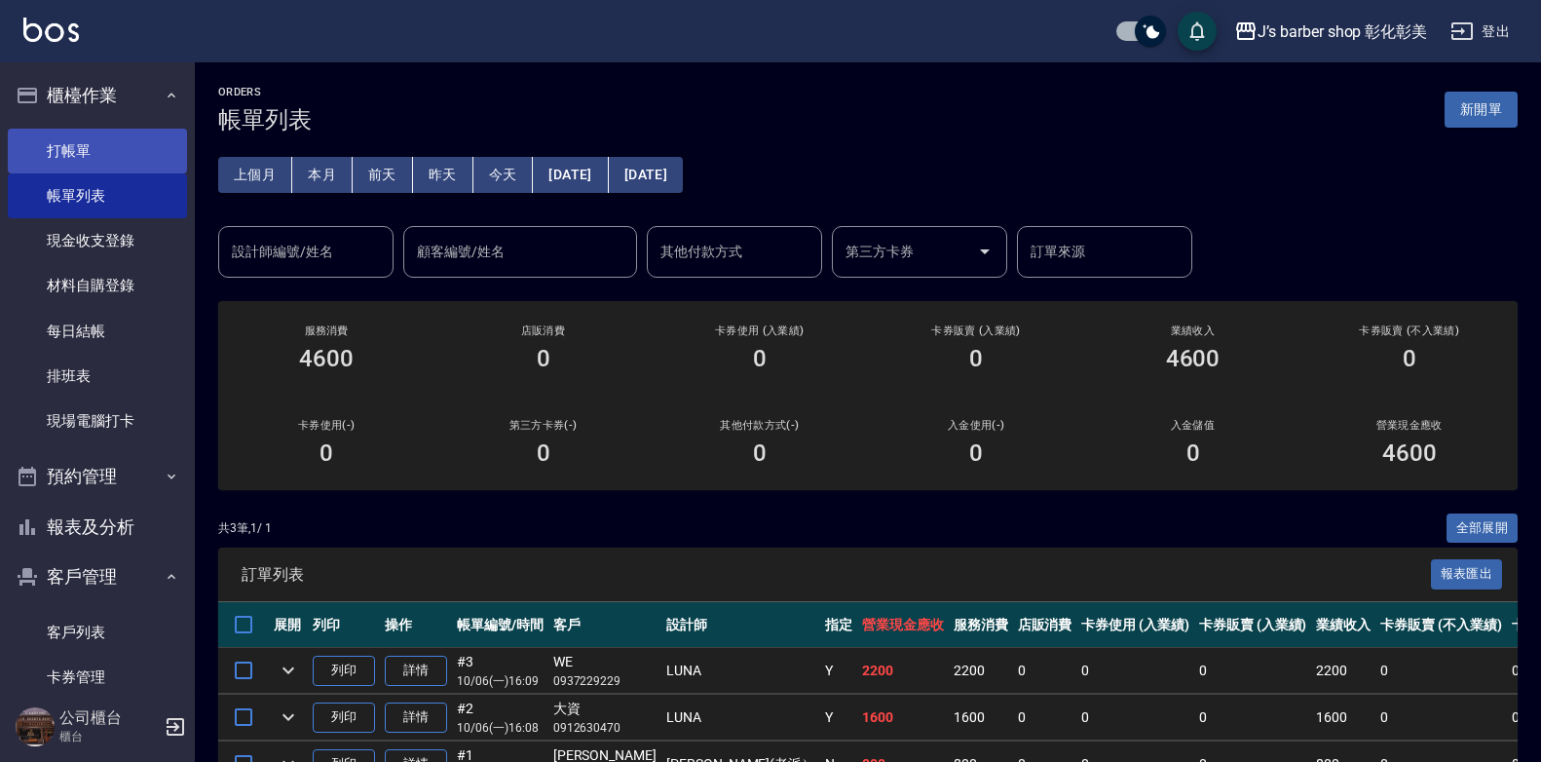
click at [100, 168] on link "打帳單" at bounding box center [97, 151] width 179 height 45
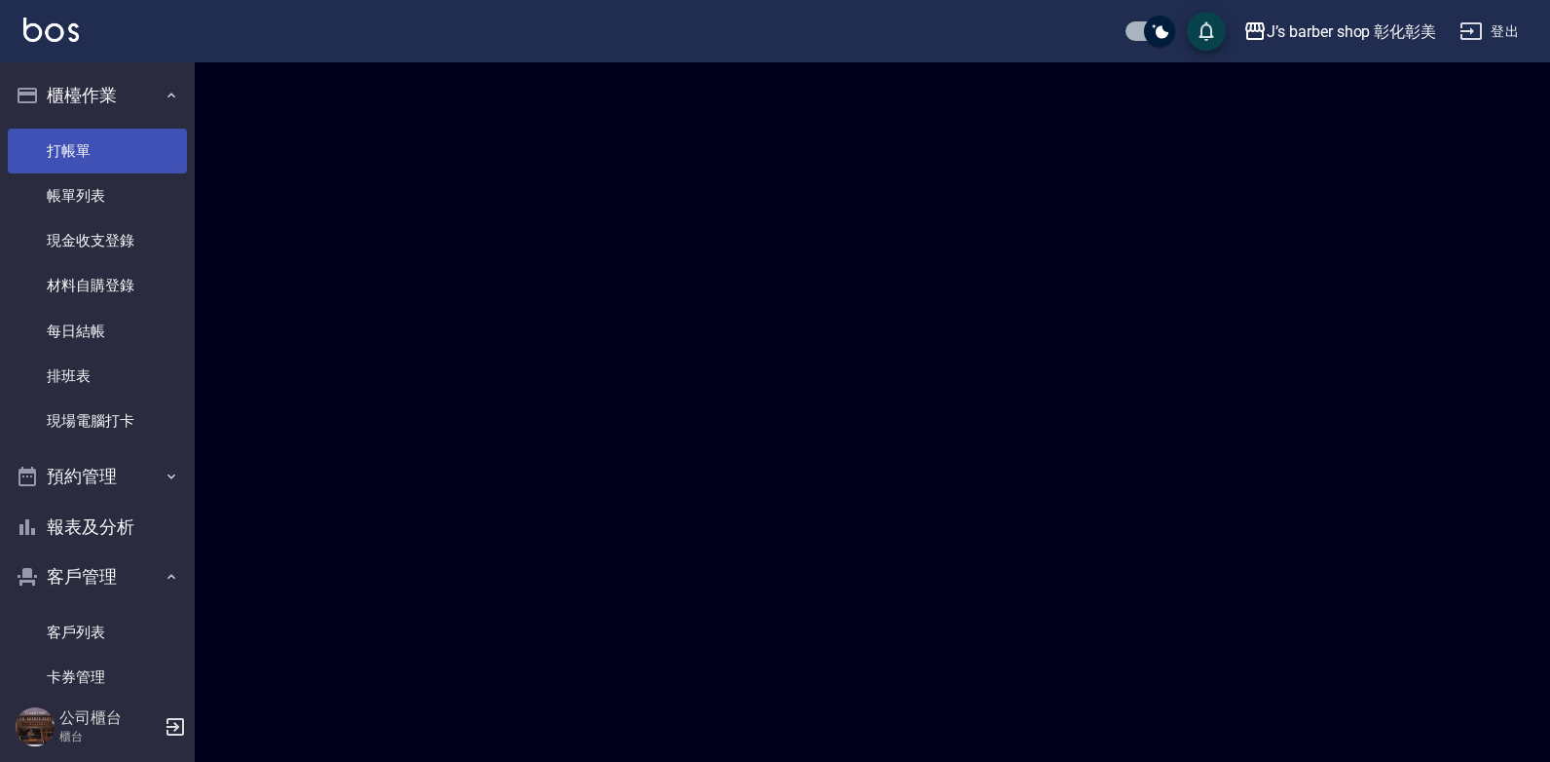
click at [96, 155] on link "打帳單" at bounding box center [97, 151] width 179 height 45
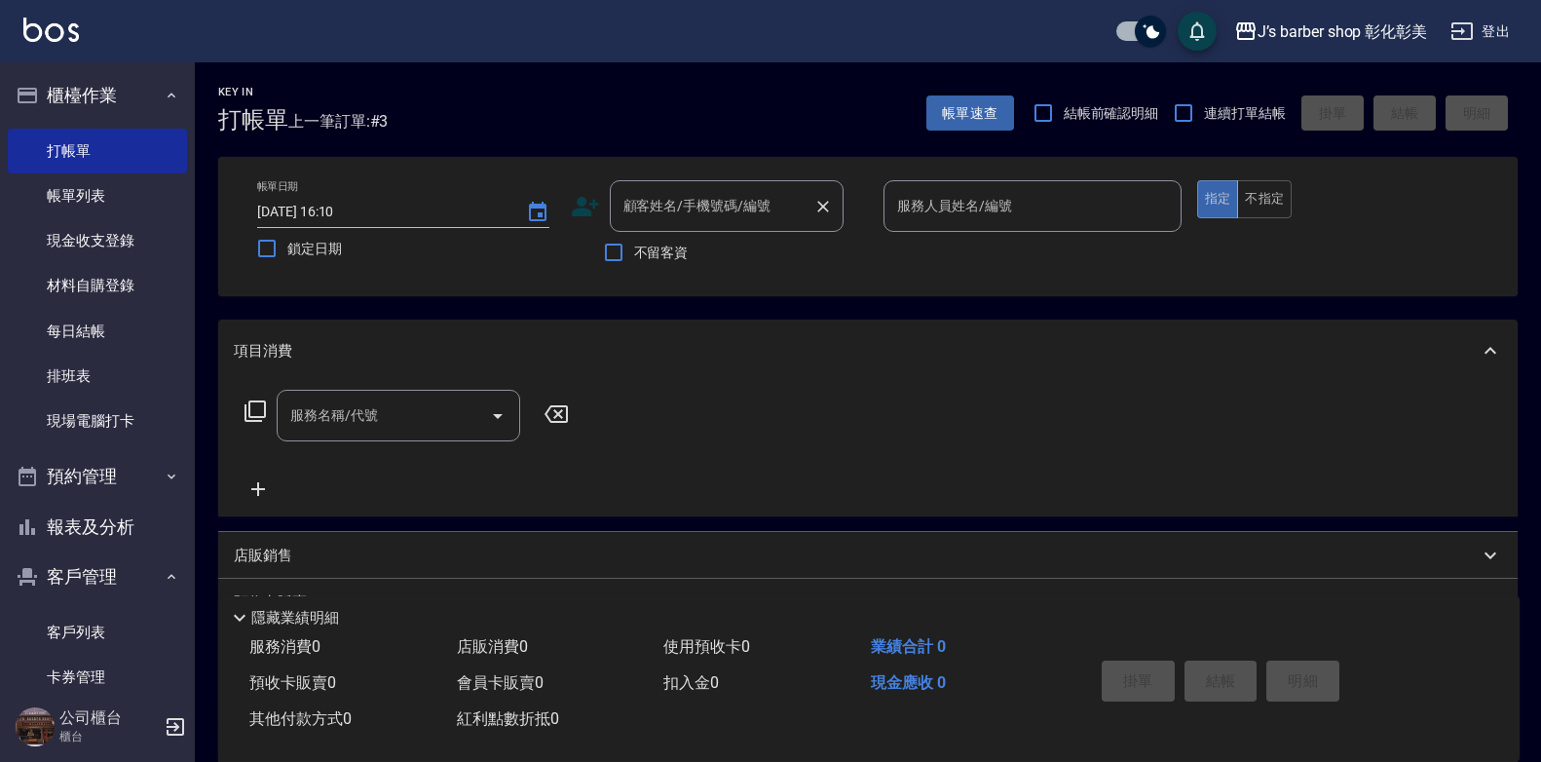
click at [744, 210] on div "顧客姓名/手機號碼/編號 顧客姓名/手機號碼/編號" at bounding box center [727, 206] width 234 height 52
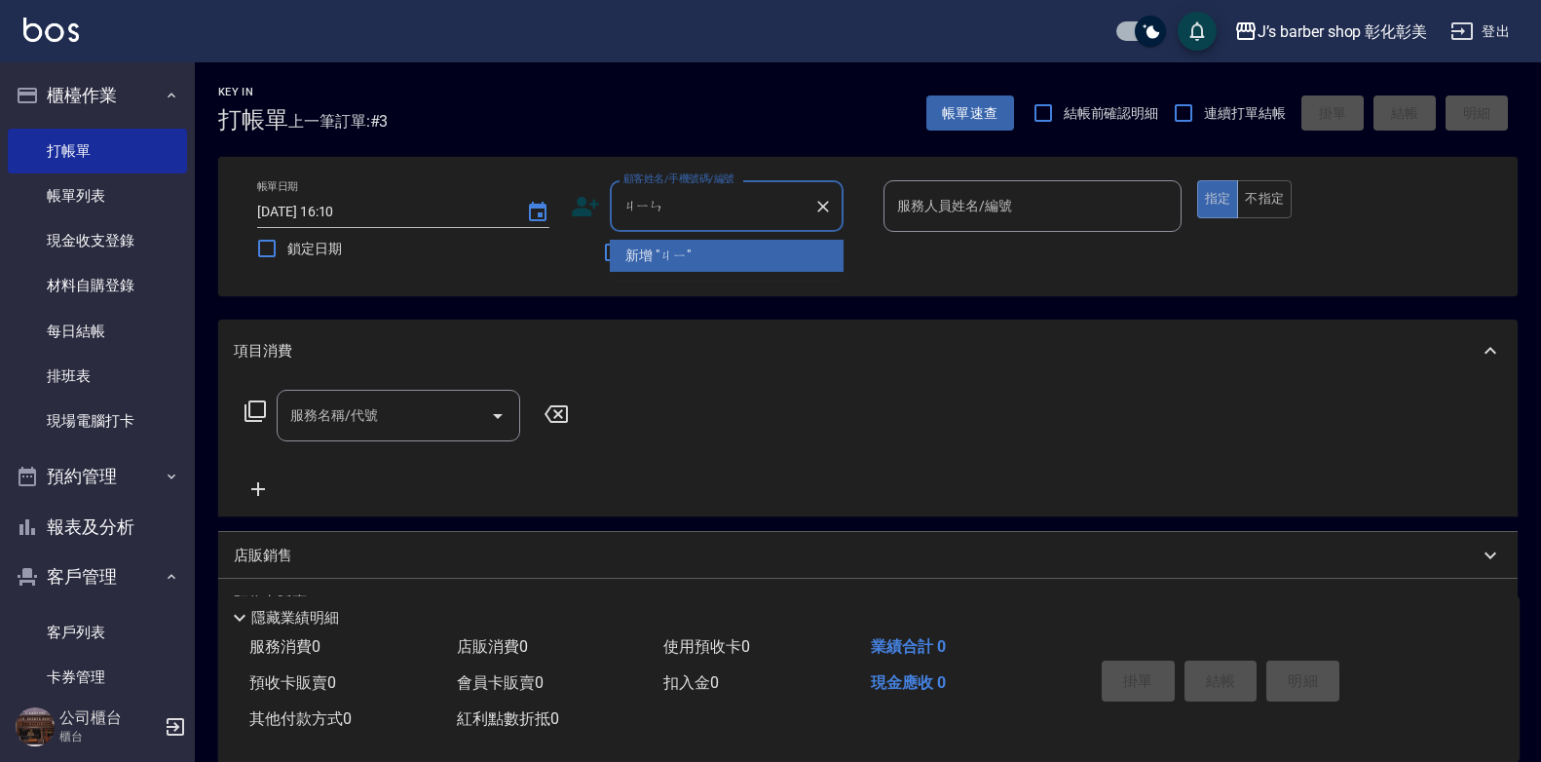
type input "[PERSON_NAME]"
click at [786, 250] on li "晉/0986127773/null" at bounding box center [727, 256] width 234 height 32
type input "晉/0986127773/null"
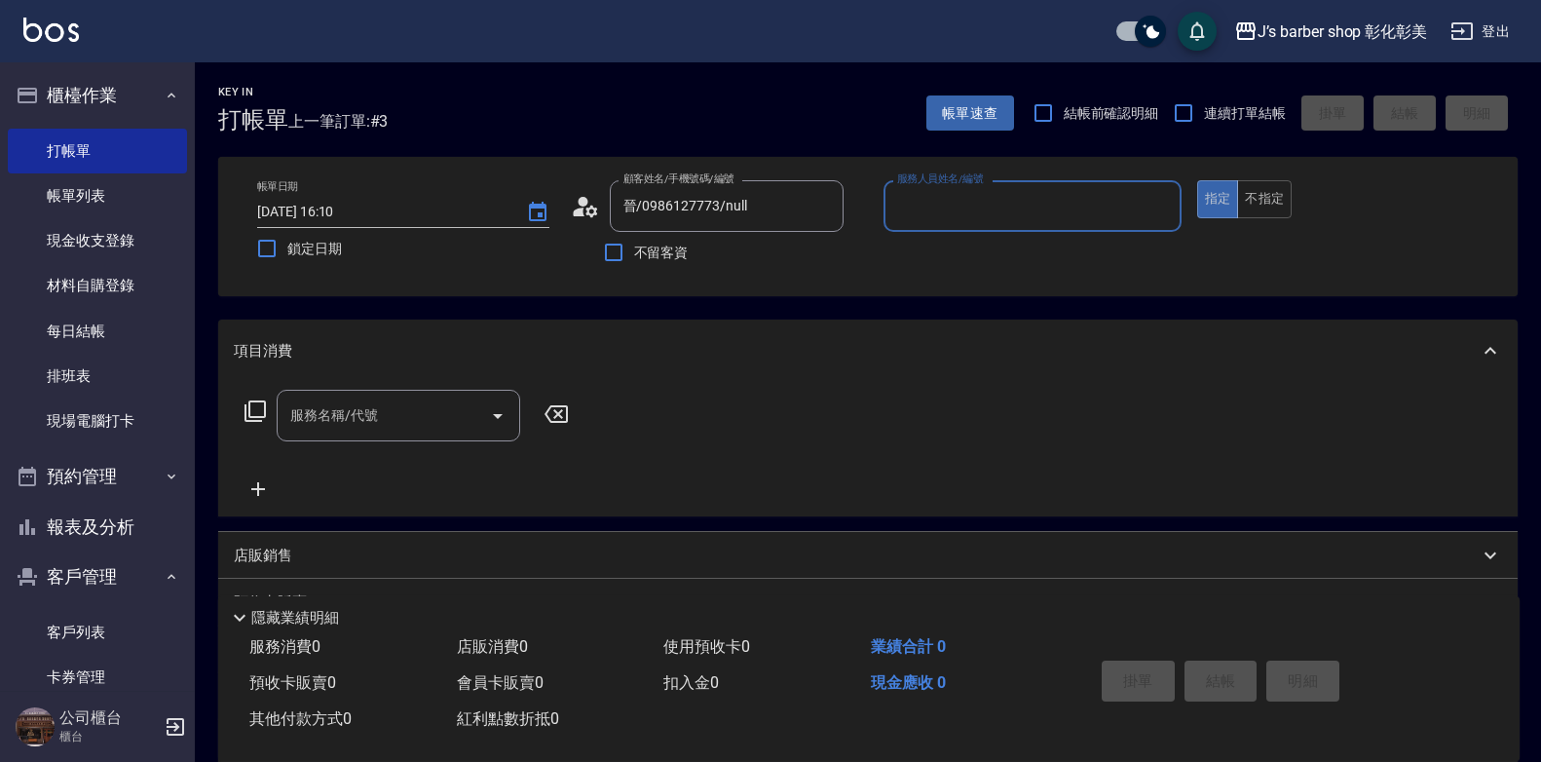
click at [940, 197] on input "服務人員姓名/編號" at bounding box center [1032, 206] width 280 height 34
click at [941, 197] on input "服務人員姓名/編號" at bounding box center [1032, 206] width 280 height 34
click at [974, 220] on input "服務人員姓名/編號" at bounding box center [1032, 206] width 280 height 34
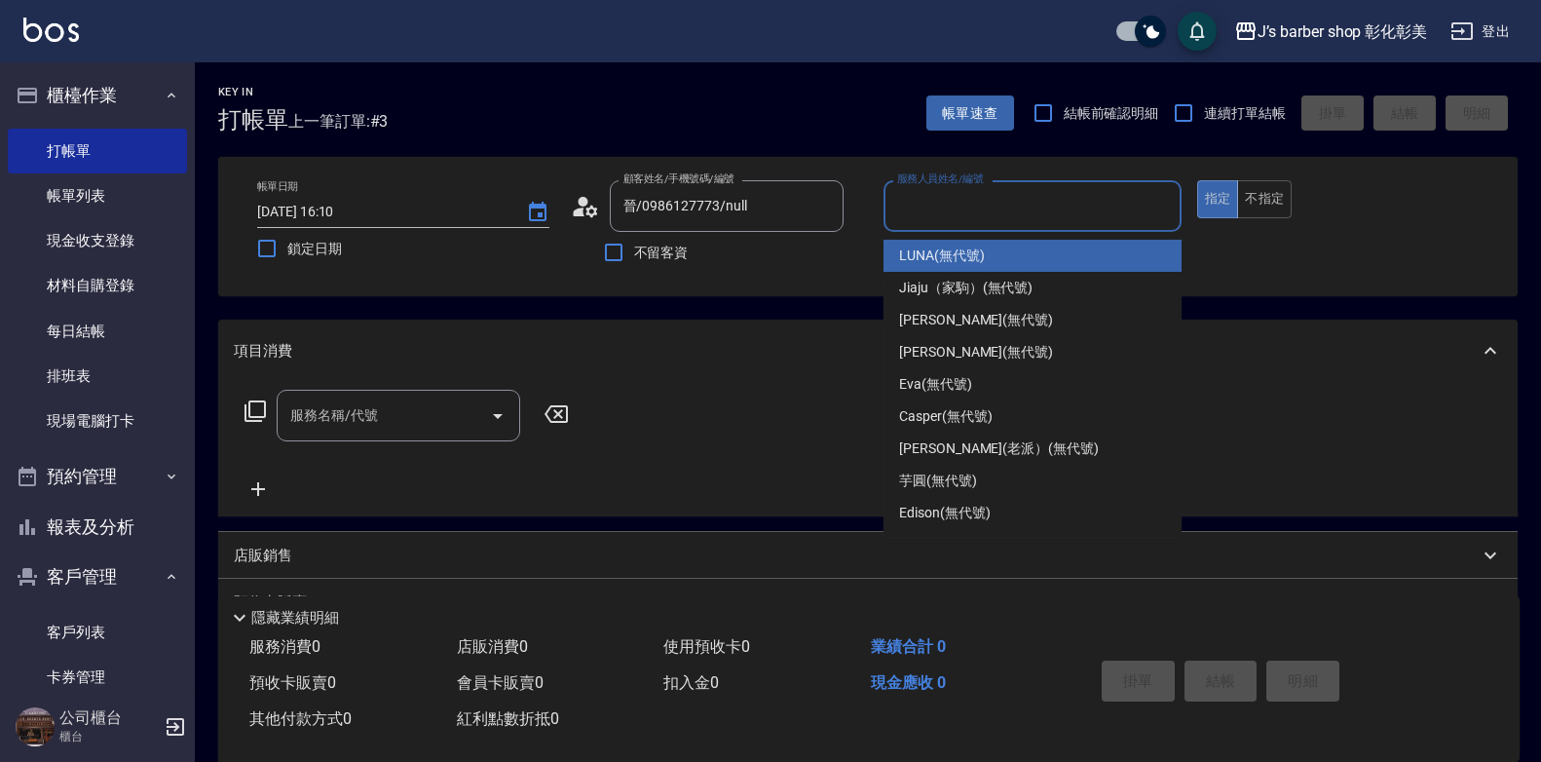
click at [994, 270] on div "LUNA (無代號)" at bounding box center [1032, 256] width 298 height 32
type input "LUNA(無代號)"
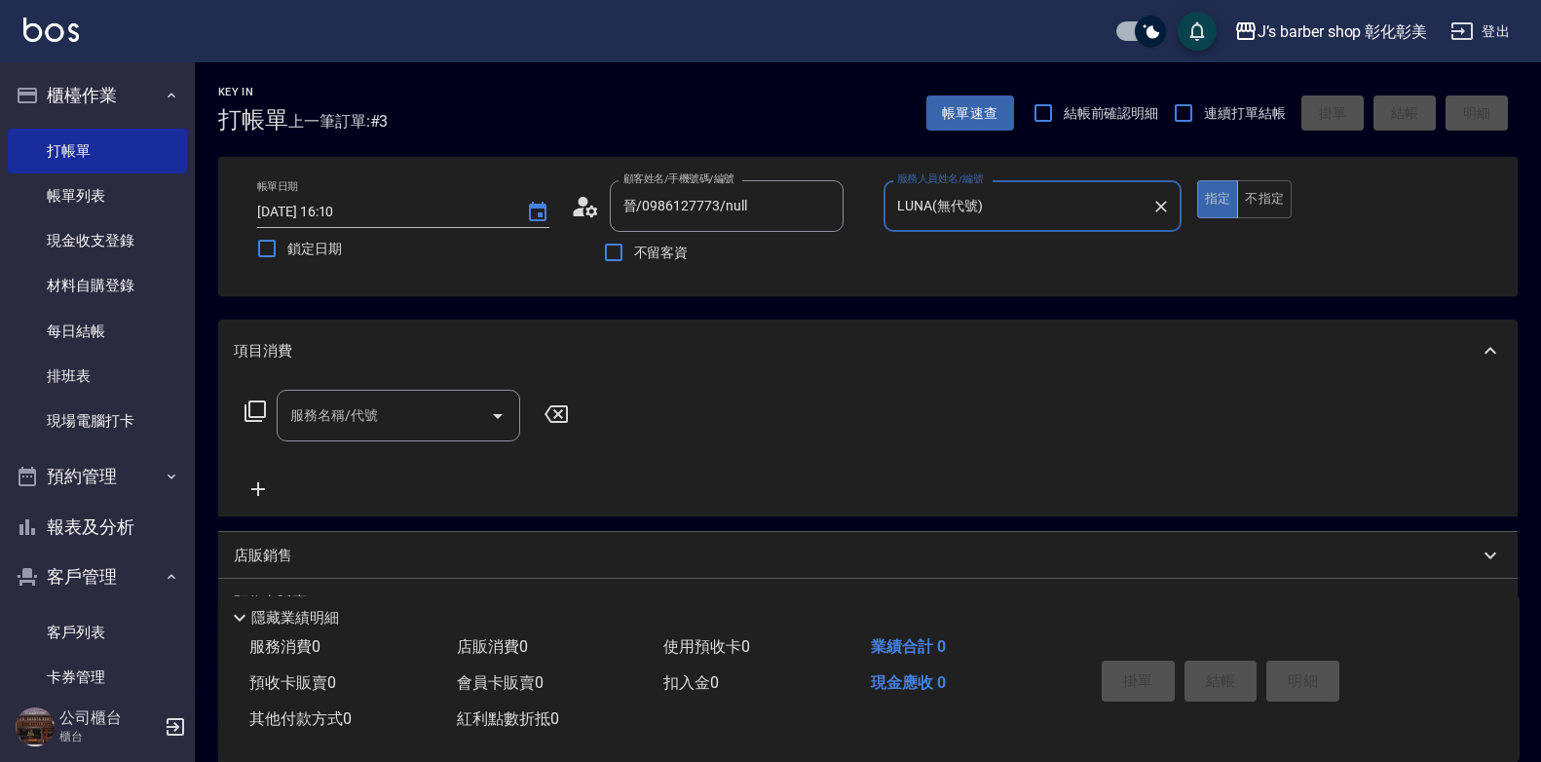
click at [406, 413] on input "服務名稱/代號" at bounding box center [383, 415] width 197 height 34
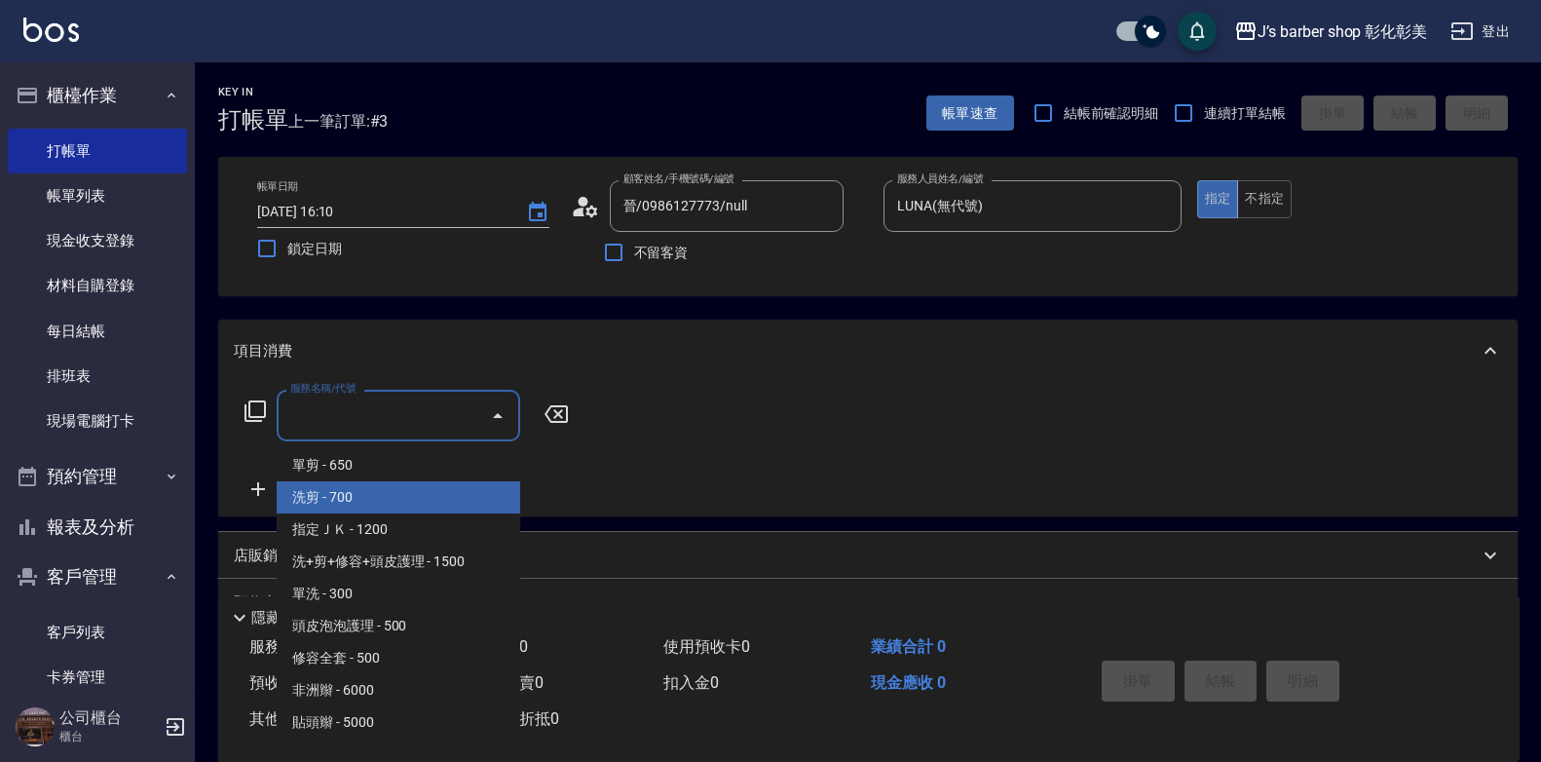
click at [453, 498] on span "洗剪 - 700" at bounding box center [398, 497] width 243 height 32
type input "洗剪(101)"
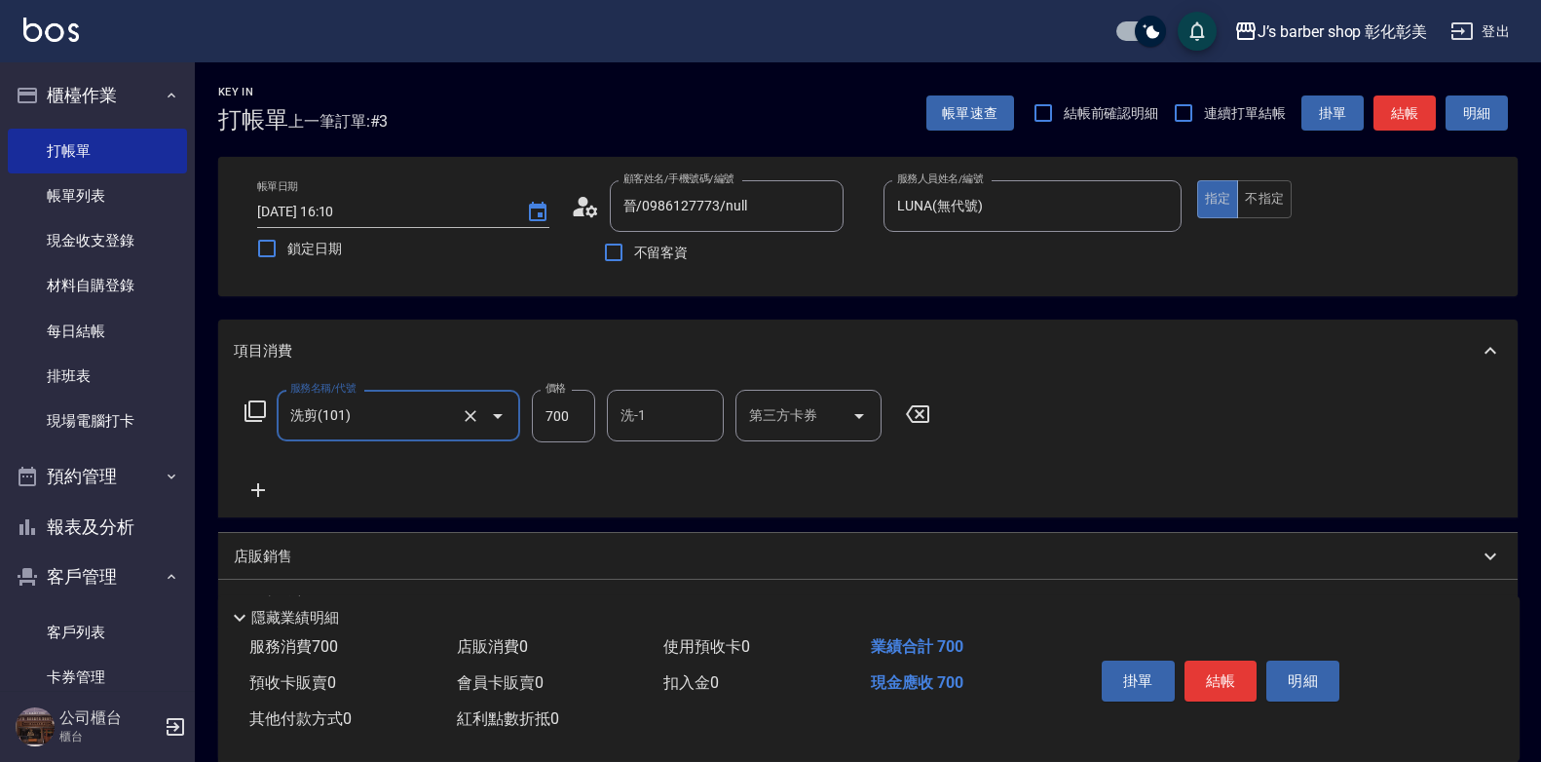
click at [572, 411] on input "700" at bounding box center [563, 416] width 63 height 53
type input "600"
click at [708, 403] on input "洗-1" at bounding box center [665, 415] width 99 height 34
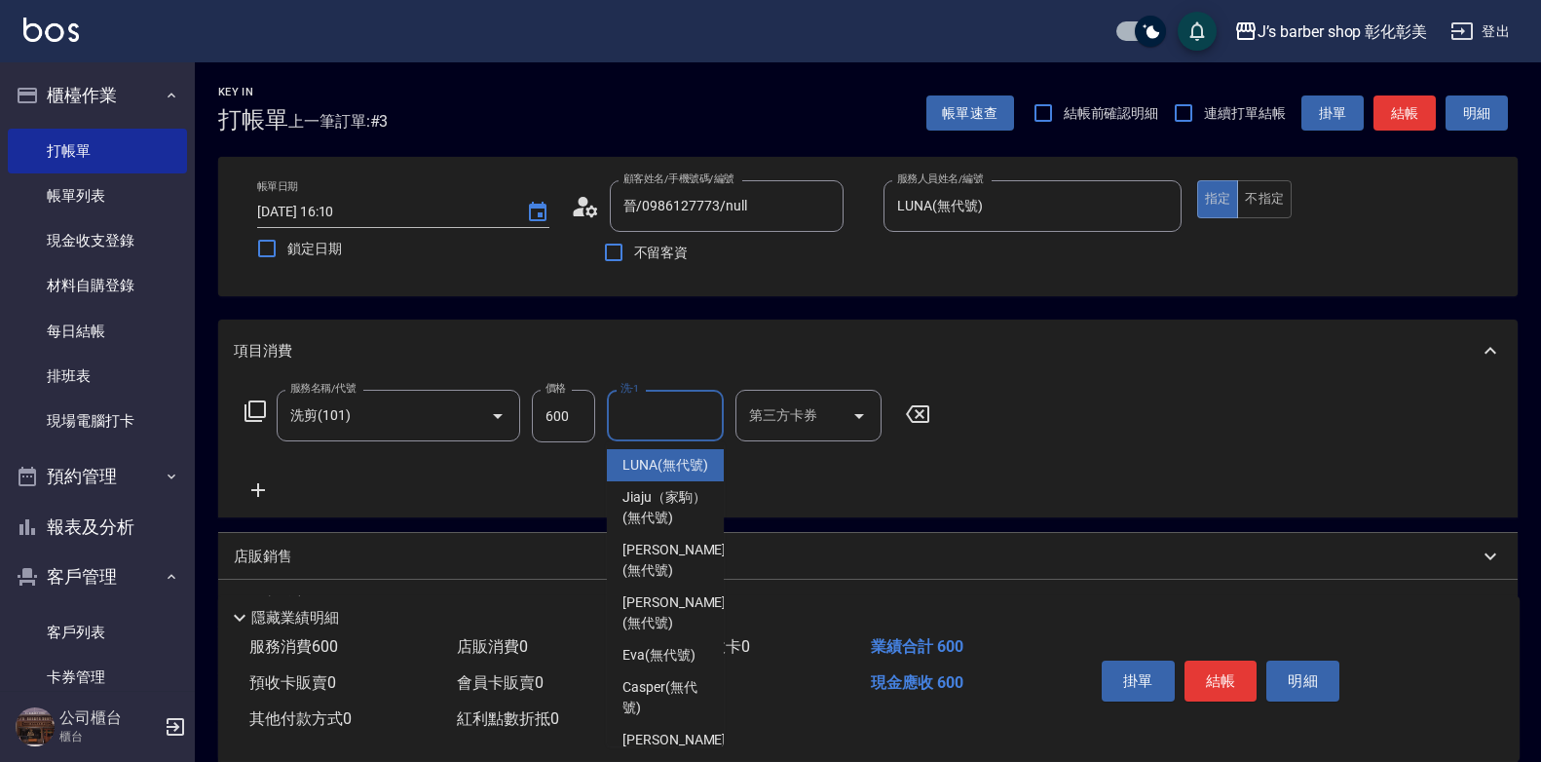
click at [700, 472] on div "LUNA (無代號)" at bounding box center [665, 465] width 117 height 32
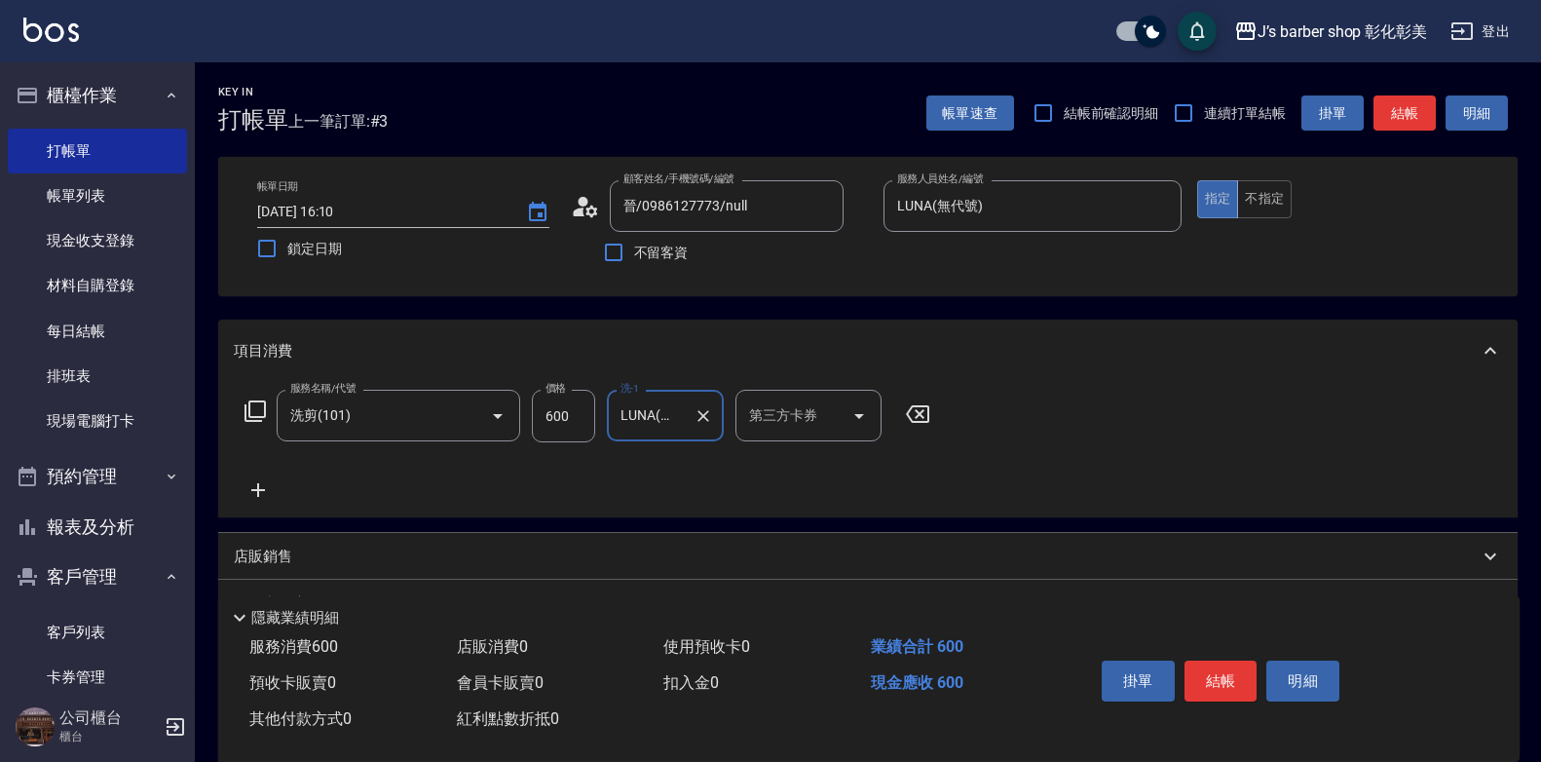
type input "LUNA(無代號)"
click at [1244, 676] on button "結帳" at bounding box center [1220, 680] width 73 height 41
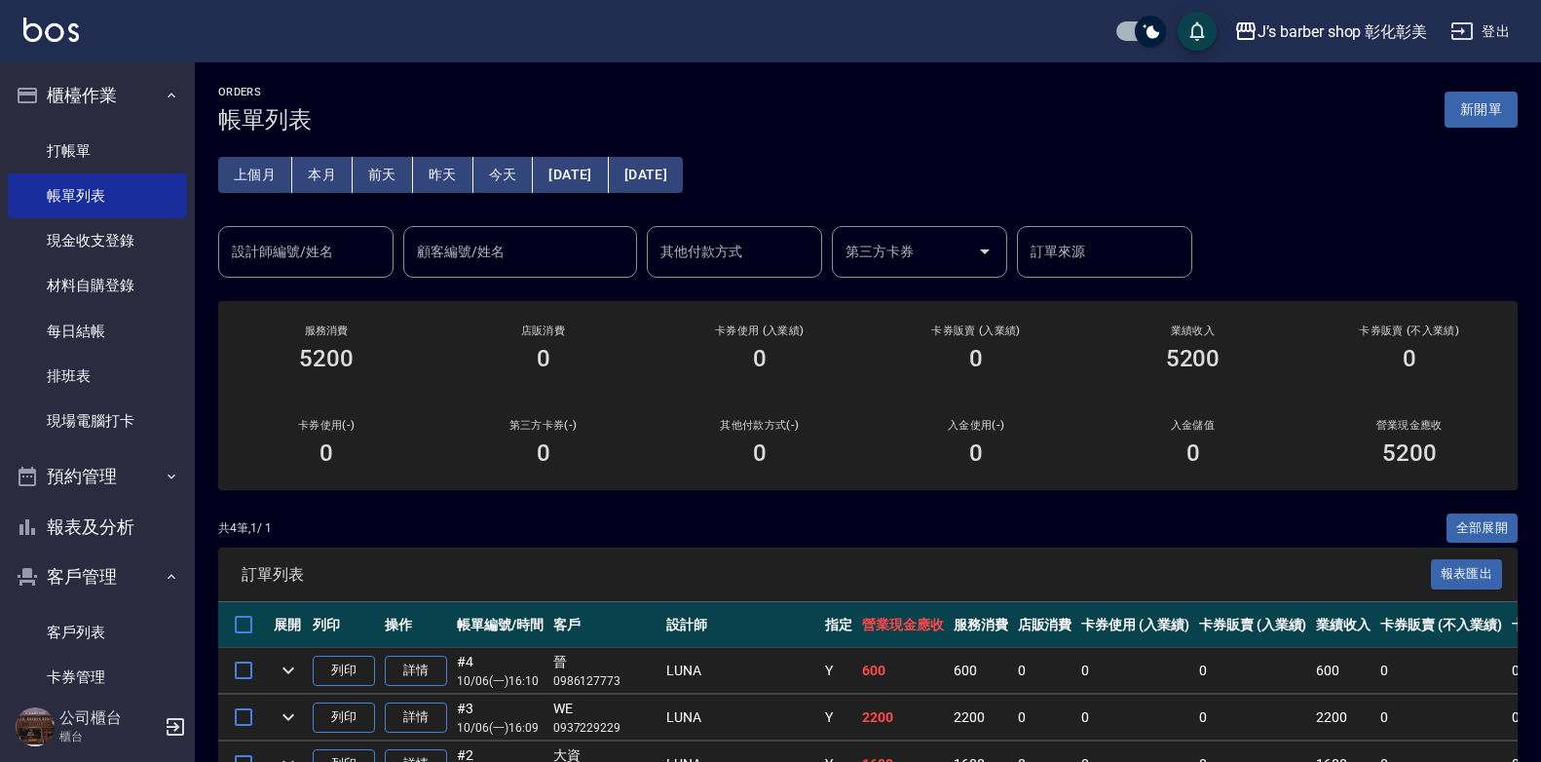
click at [350, 283] on div "ORDERS 帳單列表 新開單 上個月 本月 [DATE] [DATE] [DATE] [DATE] [DATE] 設計師編號/姓名 設計師編號/姓名 顧客編…" at bounding box center [868, 486] width 1346 height 848
click at [346, 261] on input "設計師編號/姓名" at bounding box center [306, 252] width 158 height 34
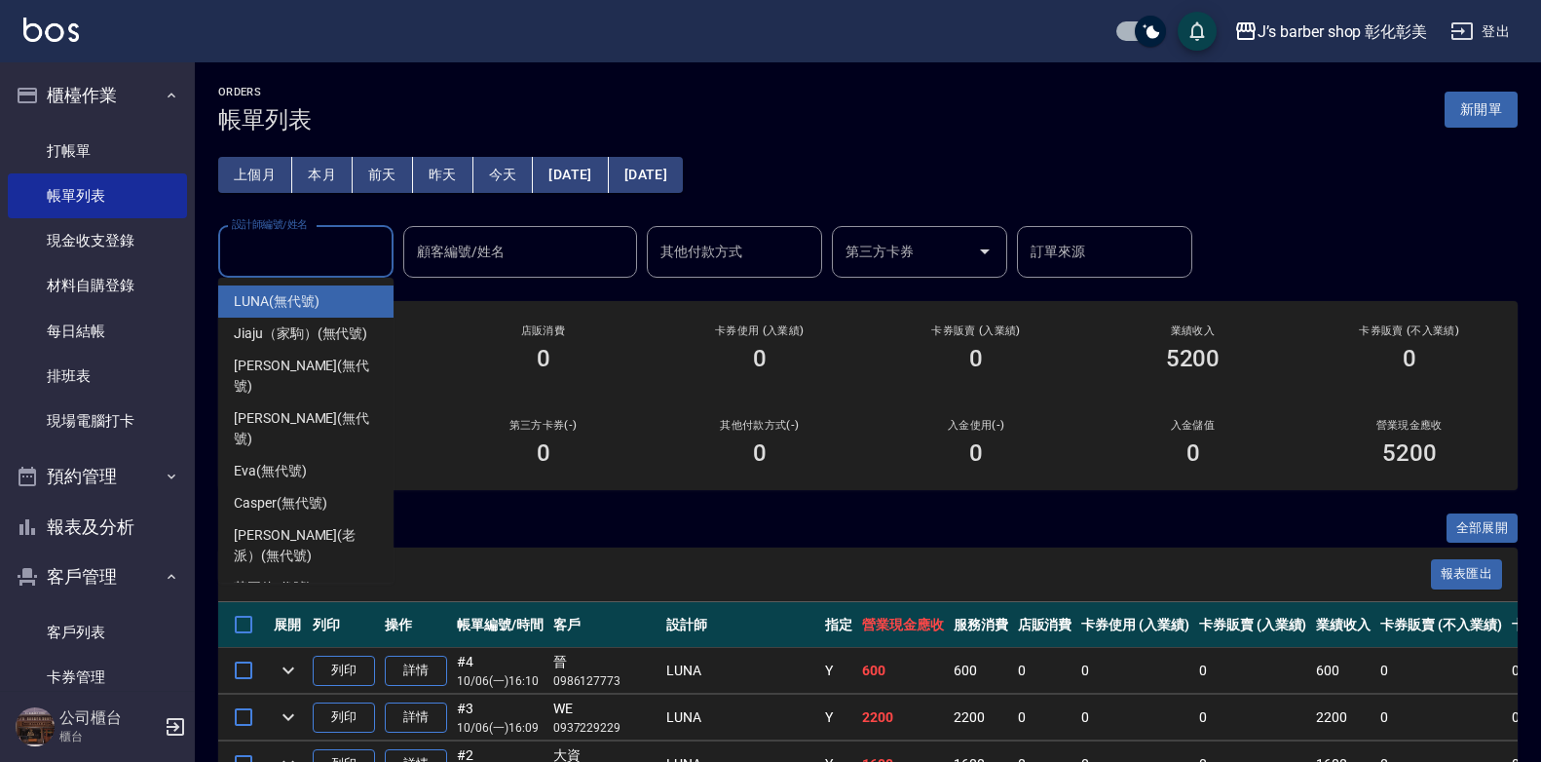
click at [347, 298] on div "LUNA (無代號)" at bounding box center [305, 301] width 175 height 32
type input "LUNA(無代號)"
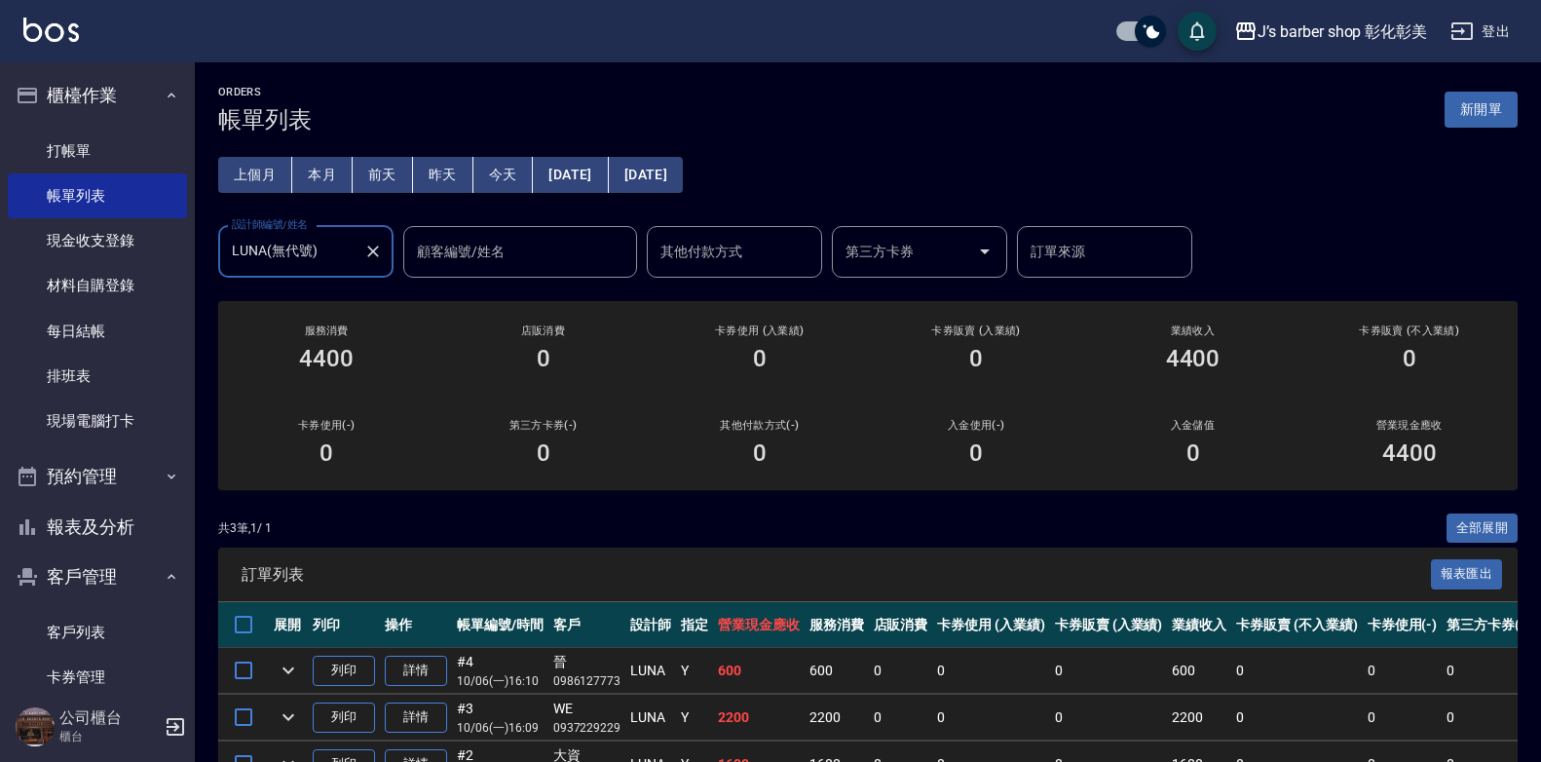
click at [375, 251] on icon "Clear" at bounding box center [372, 251] width 19 height 19
